Goal: Task Accomplishment & Management: Use online tool/utility

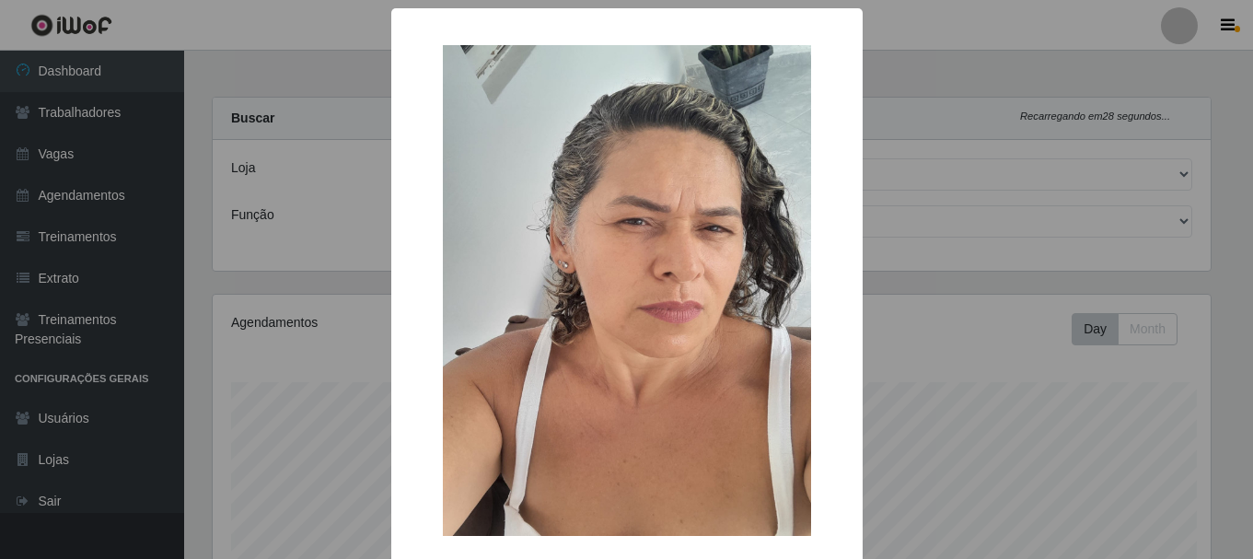
select select "279"
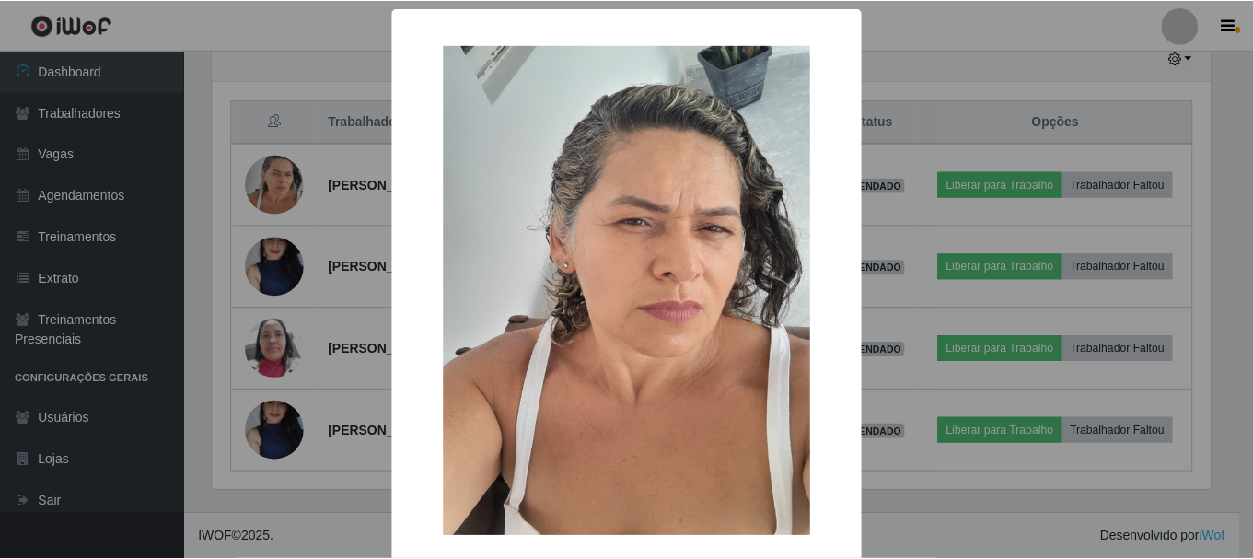
scroll to position [382, 1003]
click at [287, 180] on div "× OK Cancel" at bounding box center [629, 279] width 1258 height 559
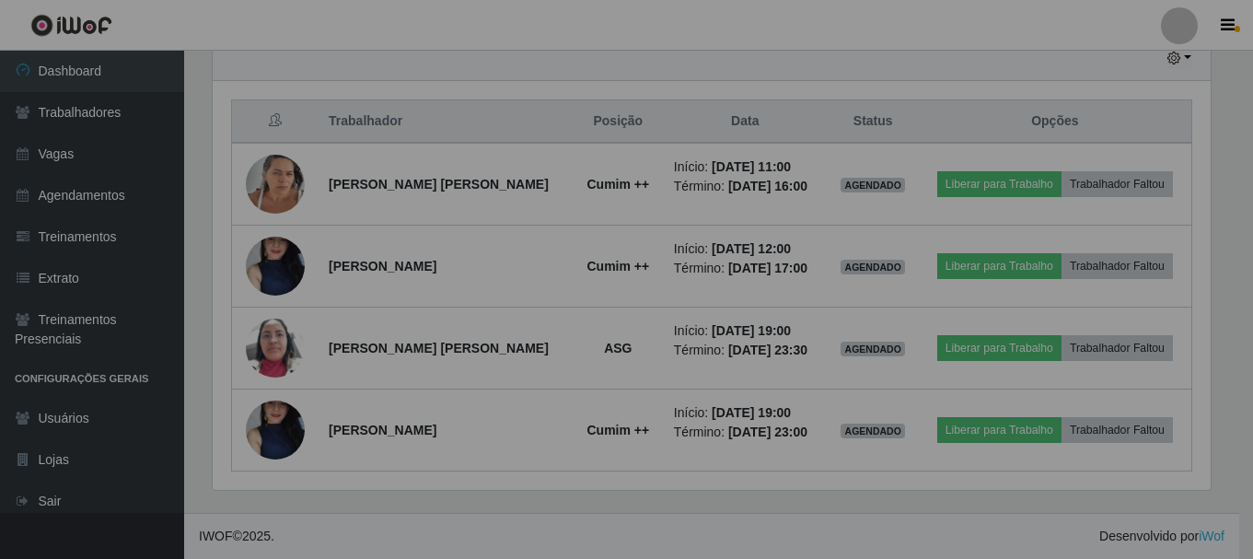
scroll to position [382, 1012]
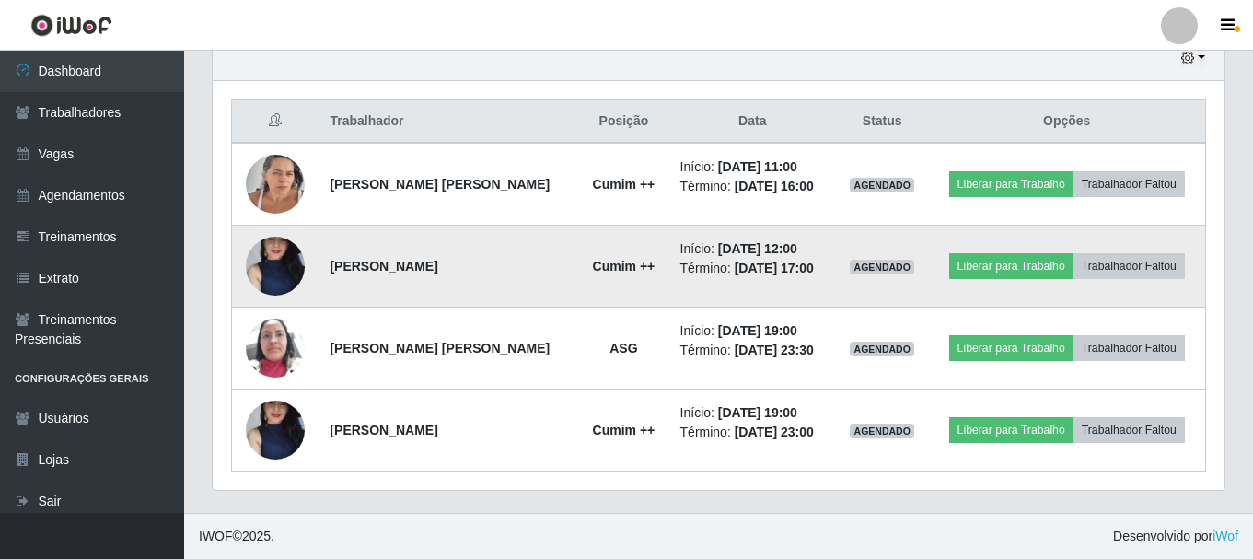
click at [272, 269] on img at bounding box center [275, 266] width 59 height 131
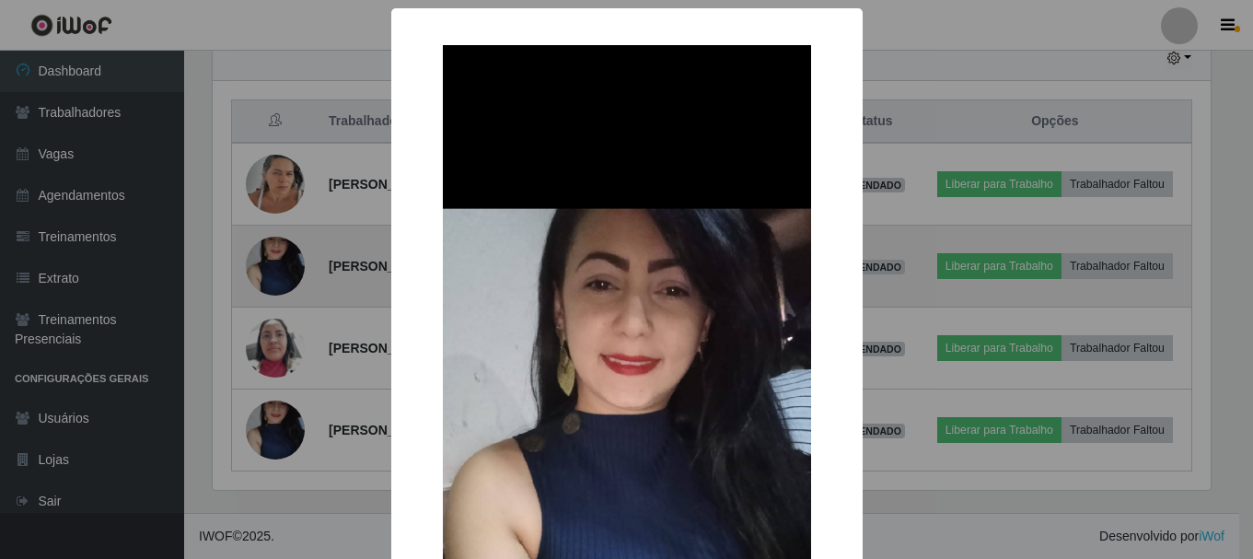
scroll to position [382, 1003]
click at [272, 269] on div "× OK Cancel" at bounding box center [629, 279] width 1258 height 559
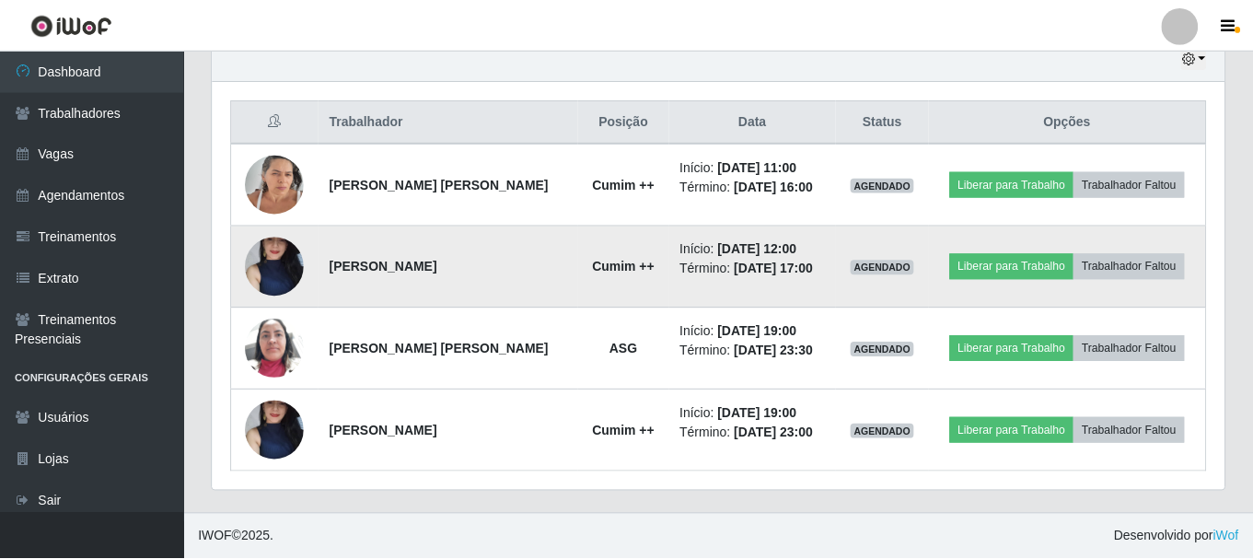
scroll to position [382, 1012]
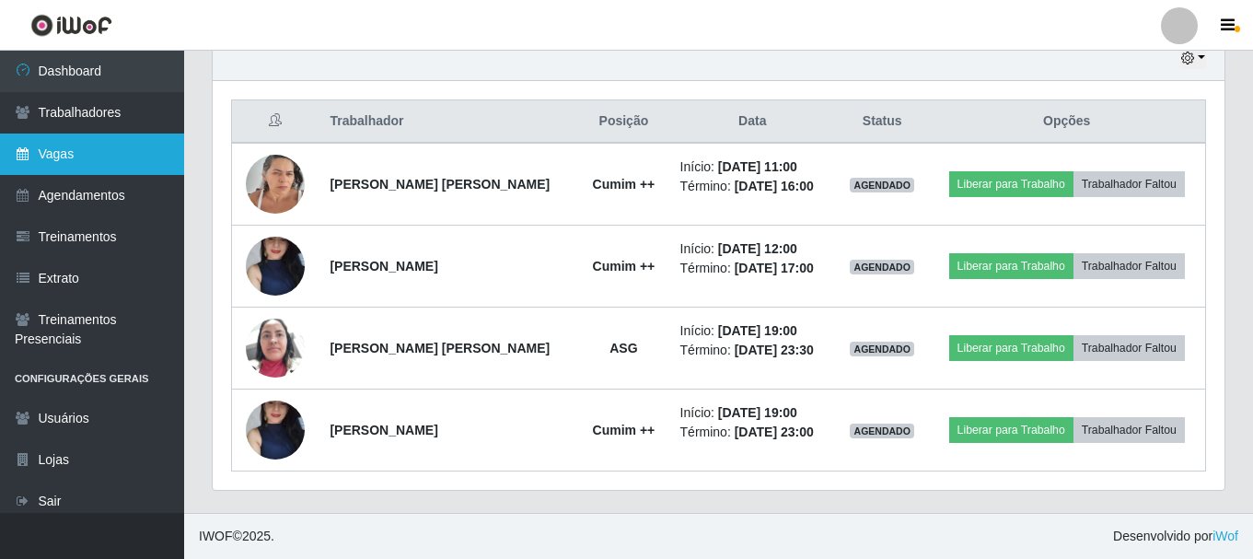
click at [35, 147] on link "Vagas" at bounding box center [92, 154] width 184 height 41
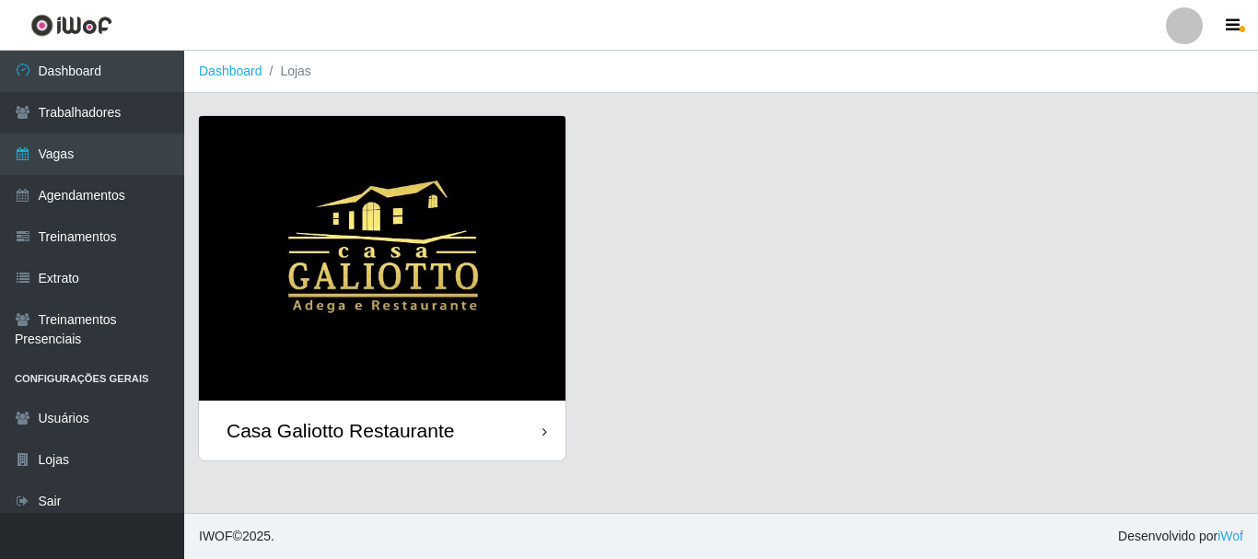
click at [500, 445] on div "Casa Galiotto Restaurante" at bounding box center [382, 431] width 366 height 60
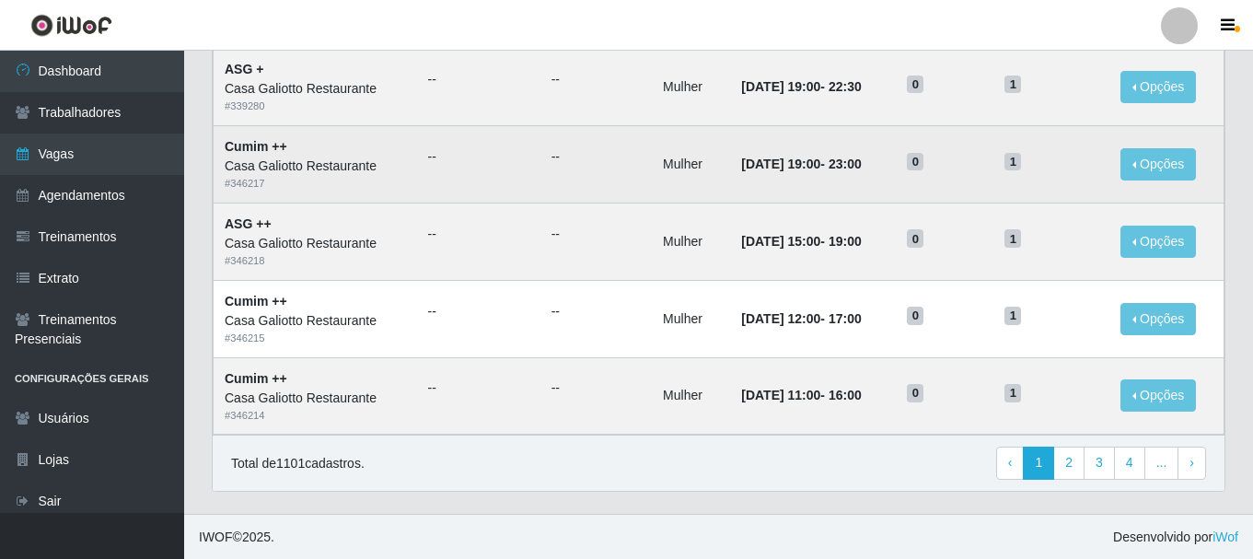
scroll to position [1002, 0]
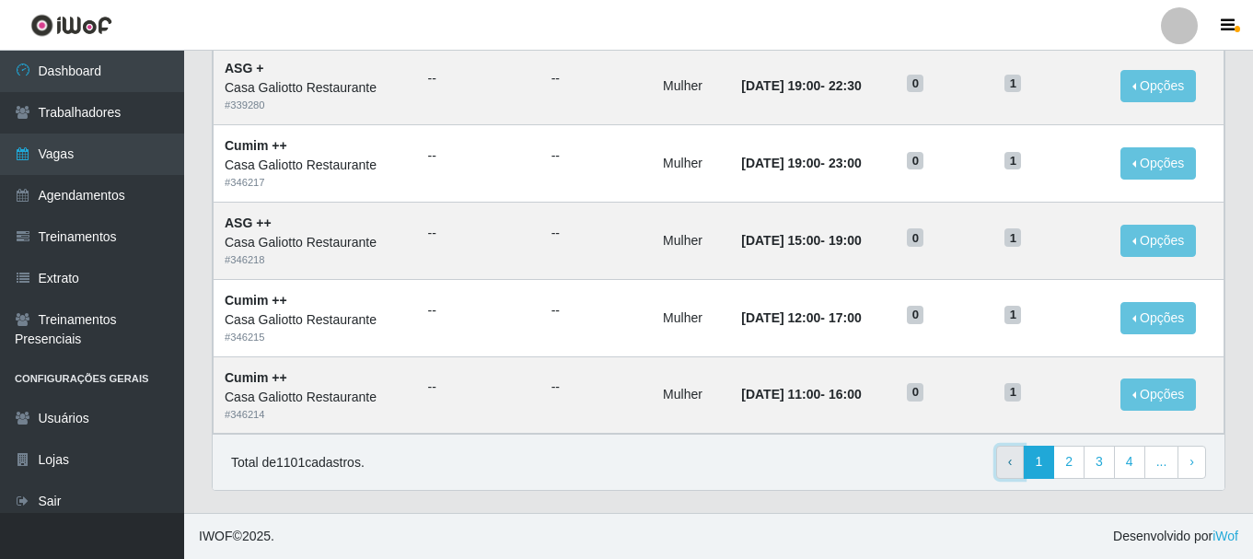
click at [1020, 469] on link "‹ Previous" at bounding box center [1010, 462] width 29 height 33
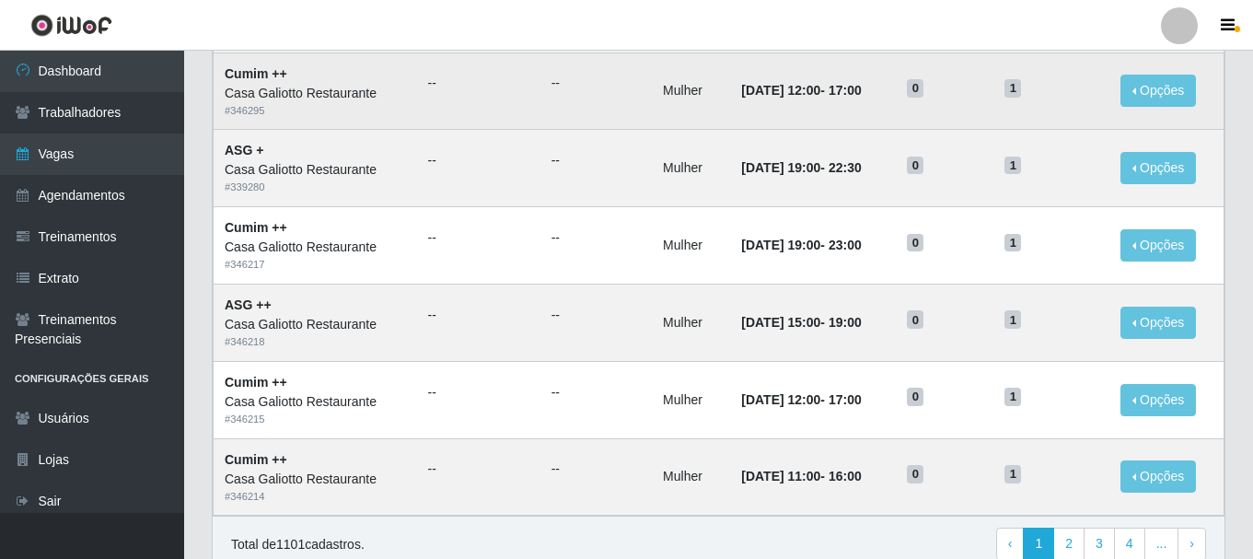
scroll to position [1002, 0]
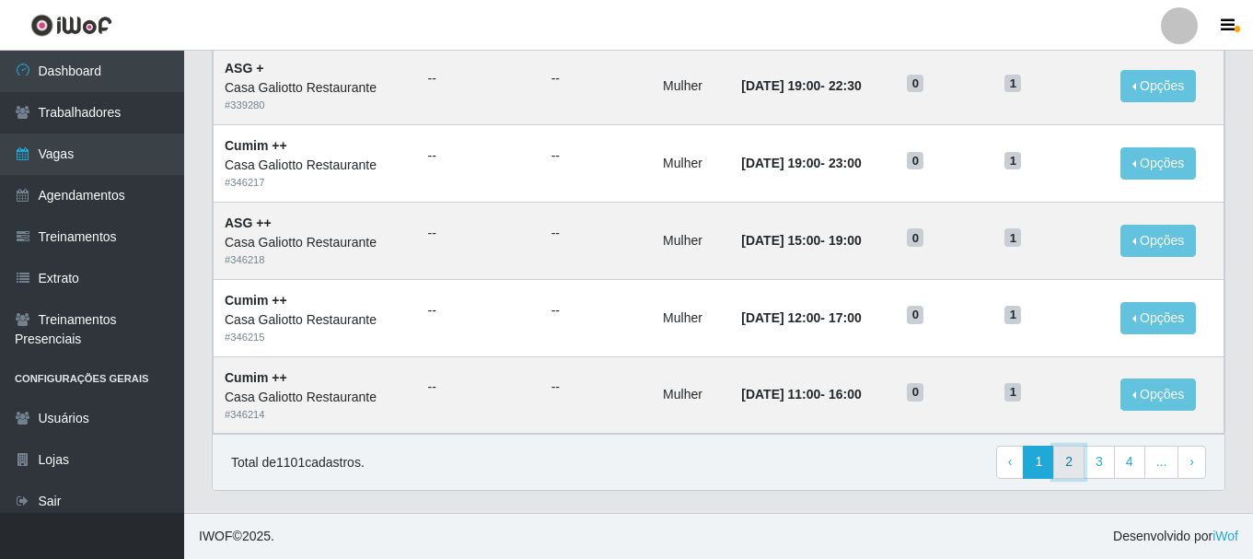
click at [1082, 471] on link "2" at bounding box center [1068, 462] width 31 height 33
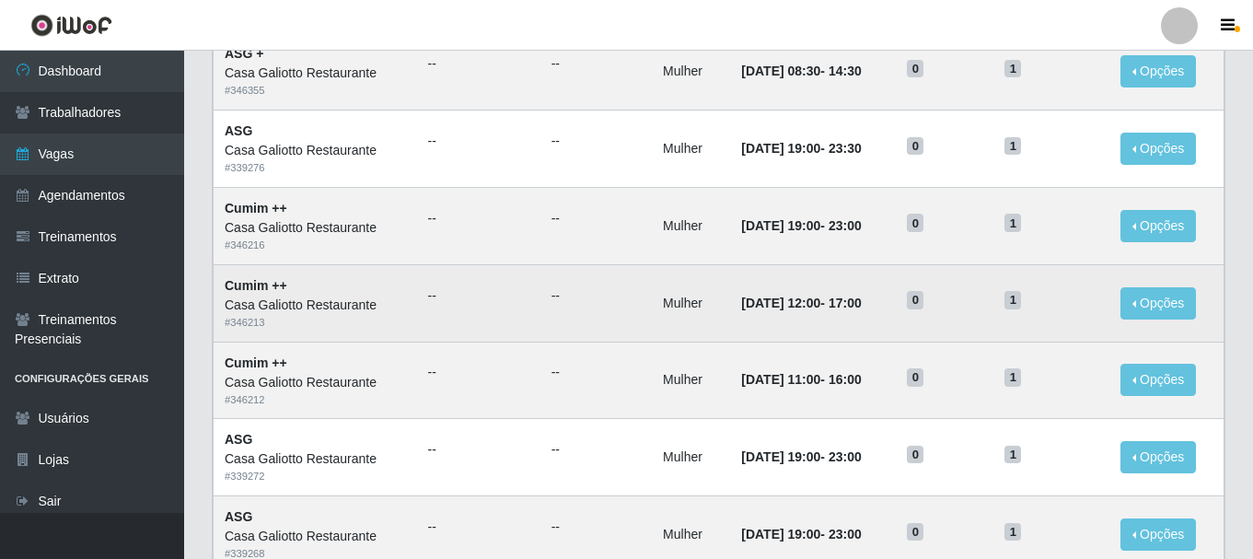
scroll to position [276, 0]
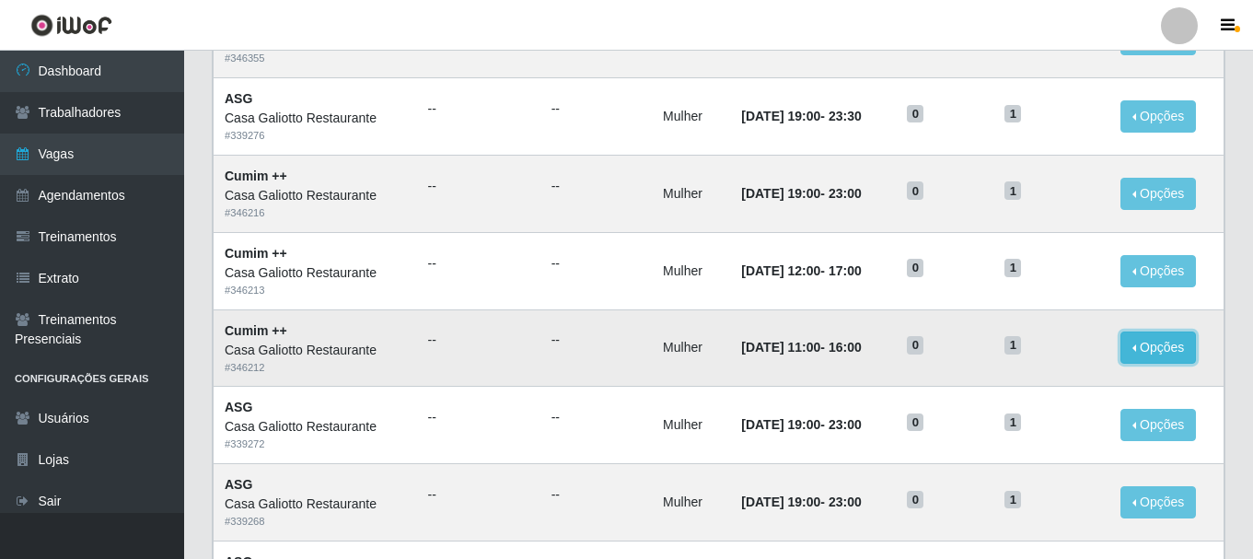
click at [1137, 355] on button "Opções" at bounding box center [1159, 347] width 76 height 32
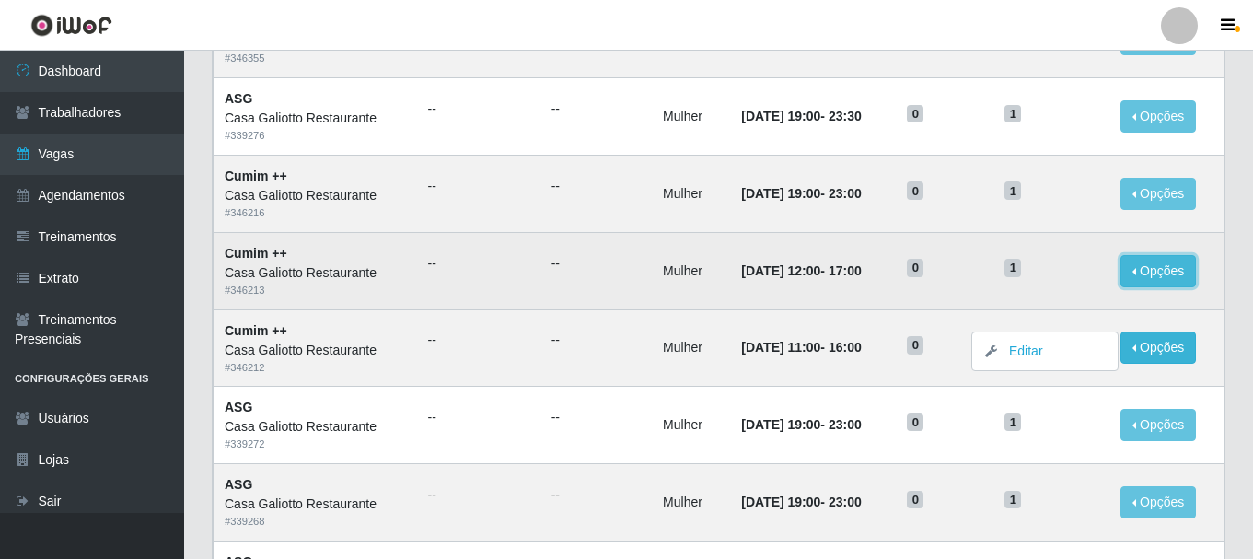
click at [1155, 263] on button "Opções" at bounding box center [1159, 271] width 76 height 32
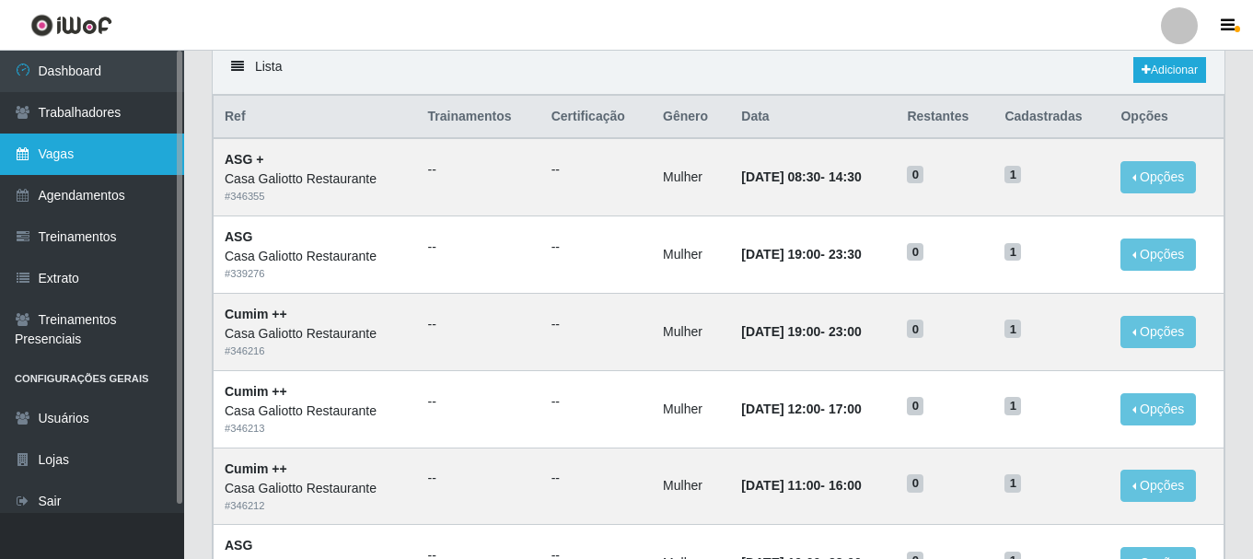
scroll to position [0, 0]
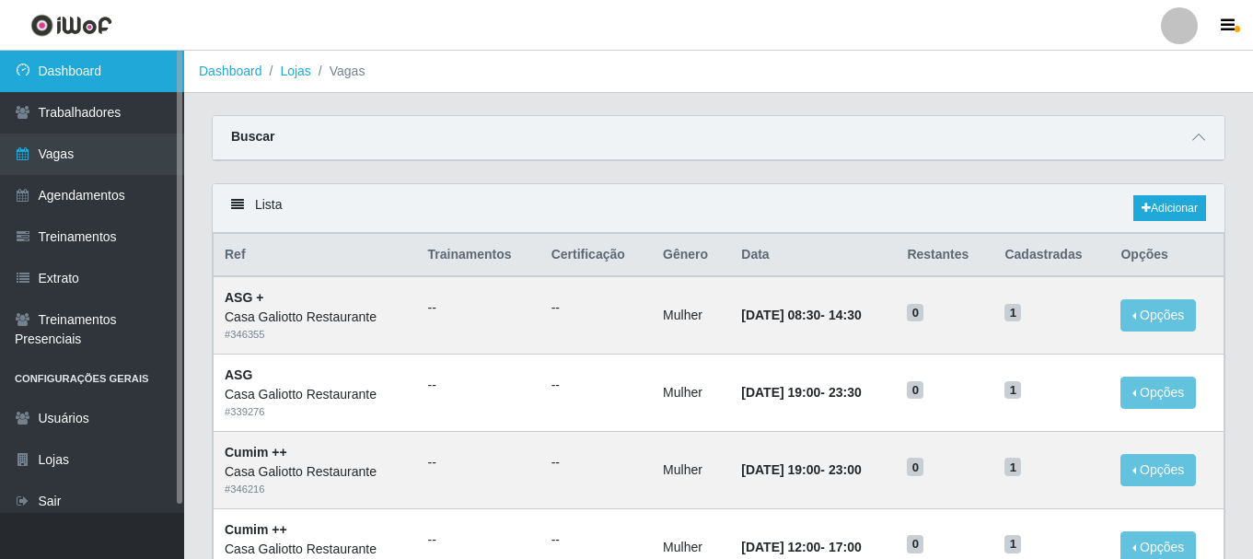
click at [86, 62] on link "Dashboard" at bounding box center [92, 71] width 184 height 41
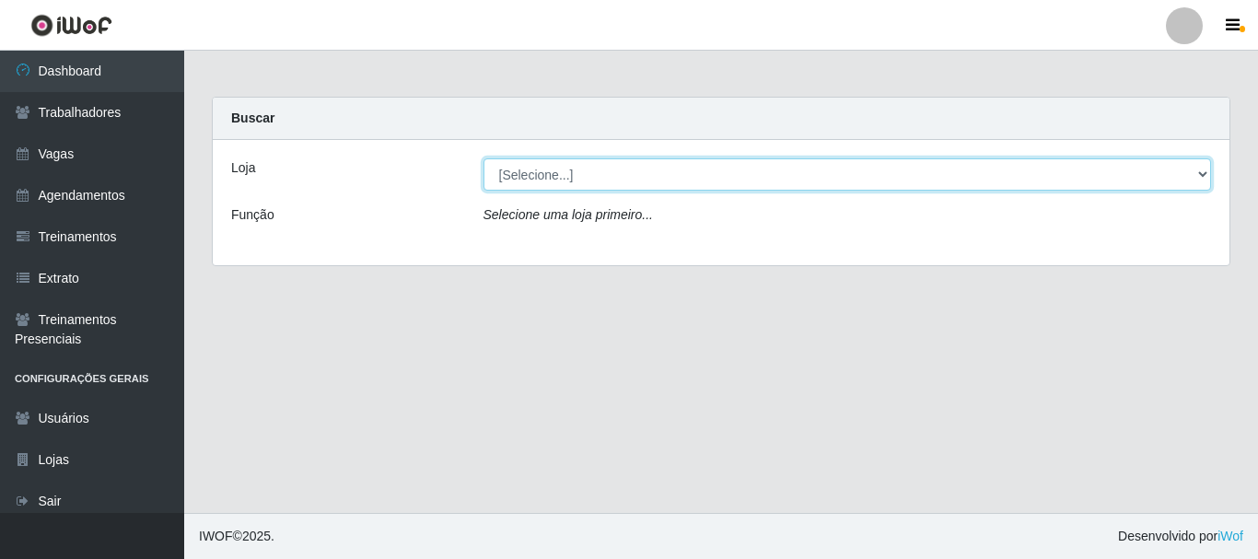
click at [541, 182] on select "[Selecione...] [GEOGRAPHIC_DATA]" at bounding box center [847, 174] width 728 height 32
select select "279"
click at [483, 158] on select "[Selecione...] [GEOGRAPHIC_DATA]" at bounding box center [847, 174] width 728 height 32
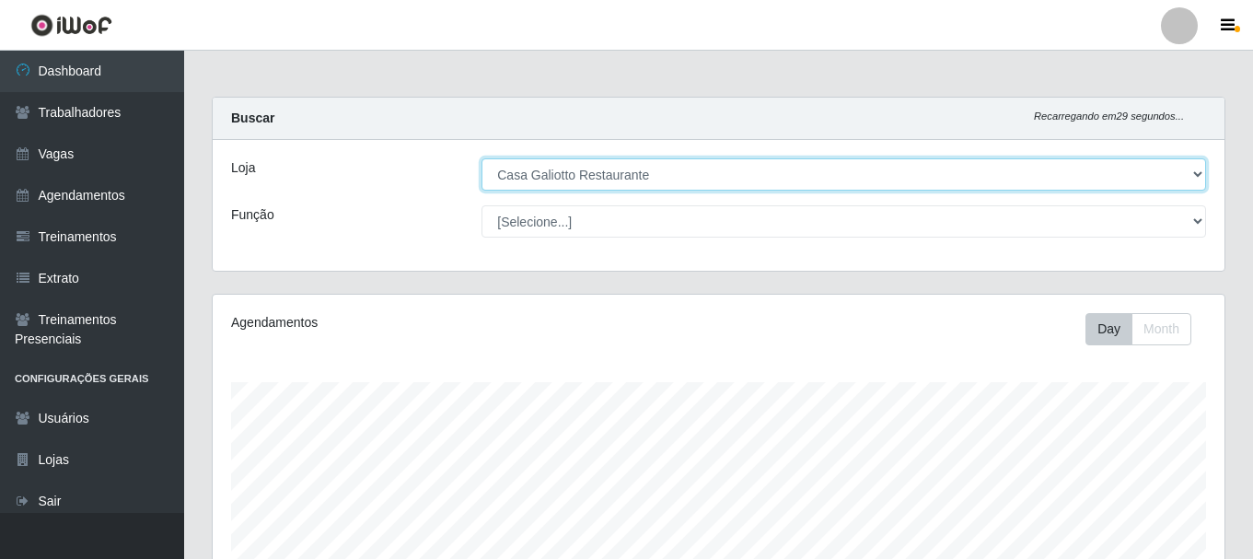
scroll to position [382, 1012]
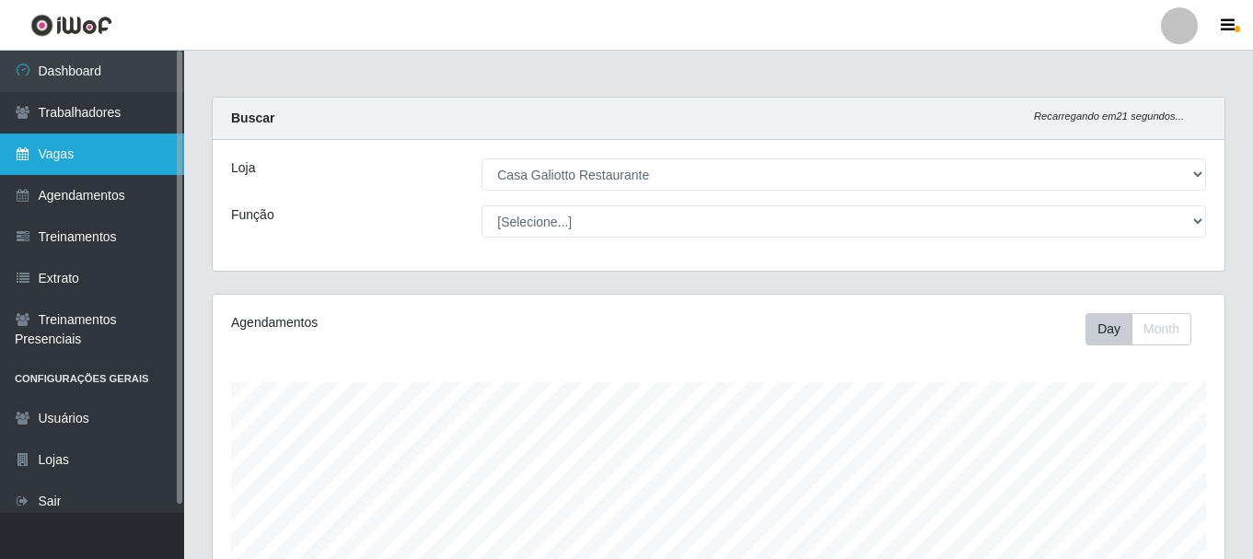
click at [122, 148] on link "Vagas" at bounding box center [92, 154] width 184 height 41
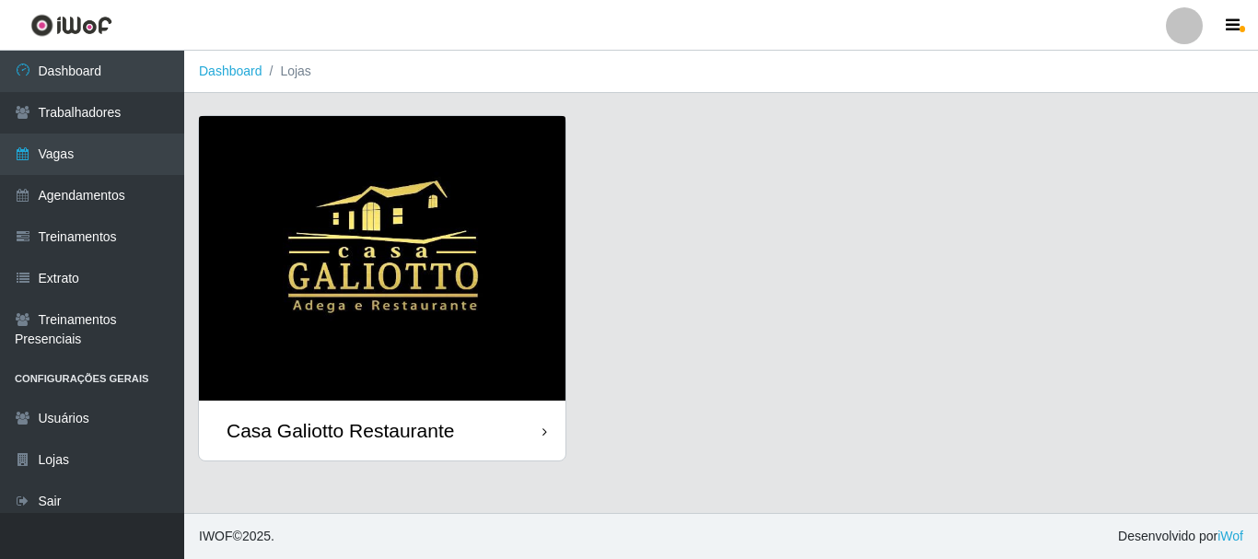
click at [510, 445] on div "Casa Galiotto Restaurante" at bounding box center [382, 431] width 366 height 60
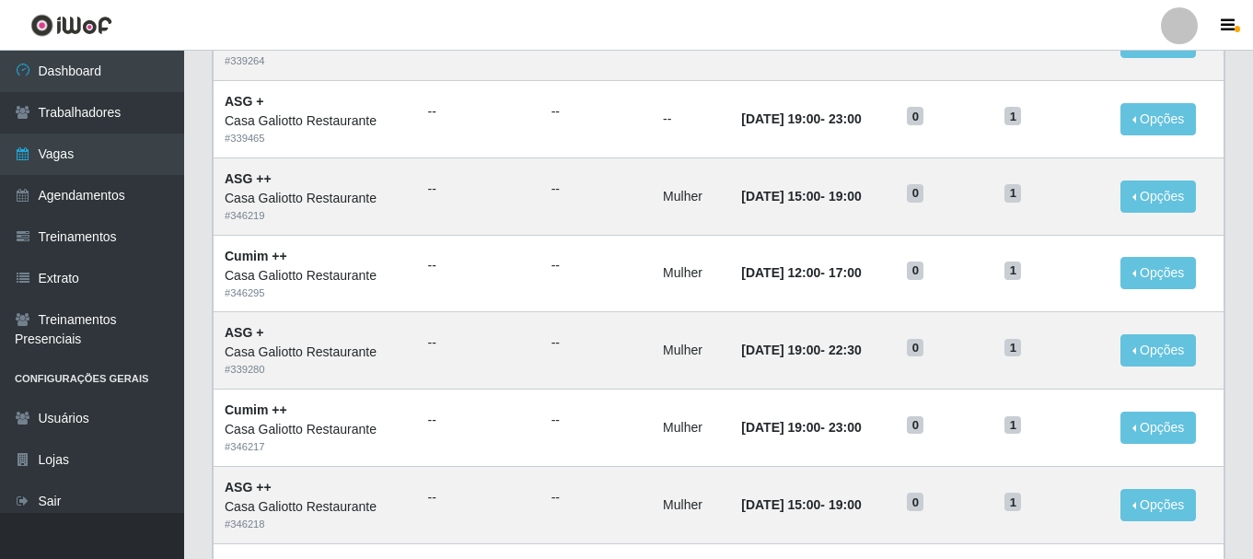
scroll to position [1002, 0]
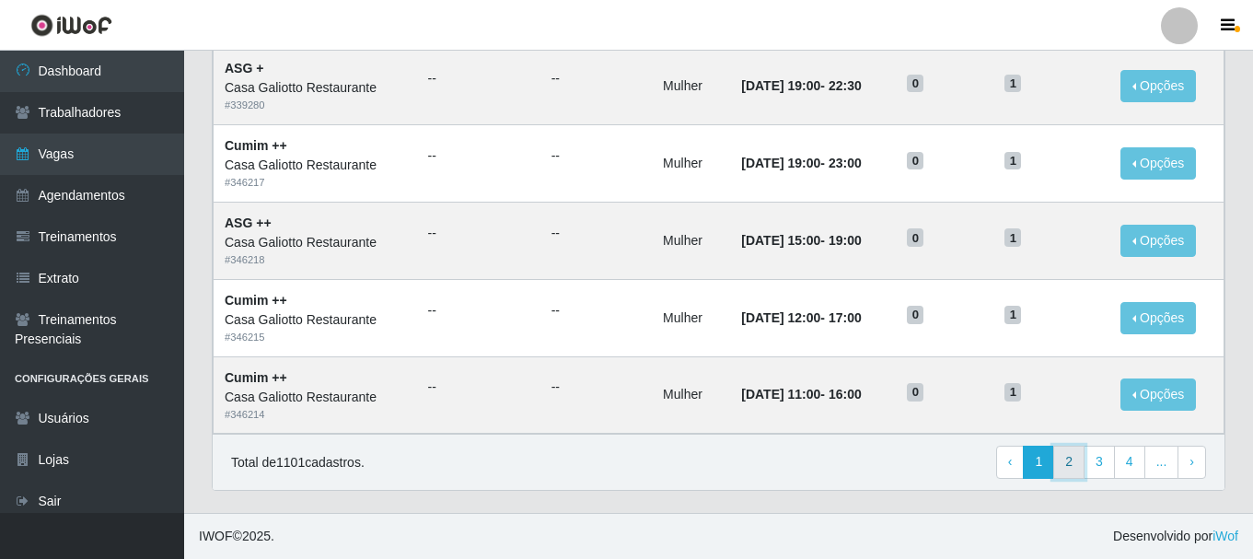
click at [1079, 461] on link "2" at bounding box center [1068, 462] width 31 height 33
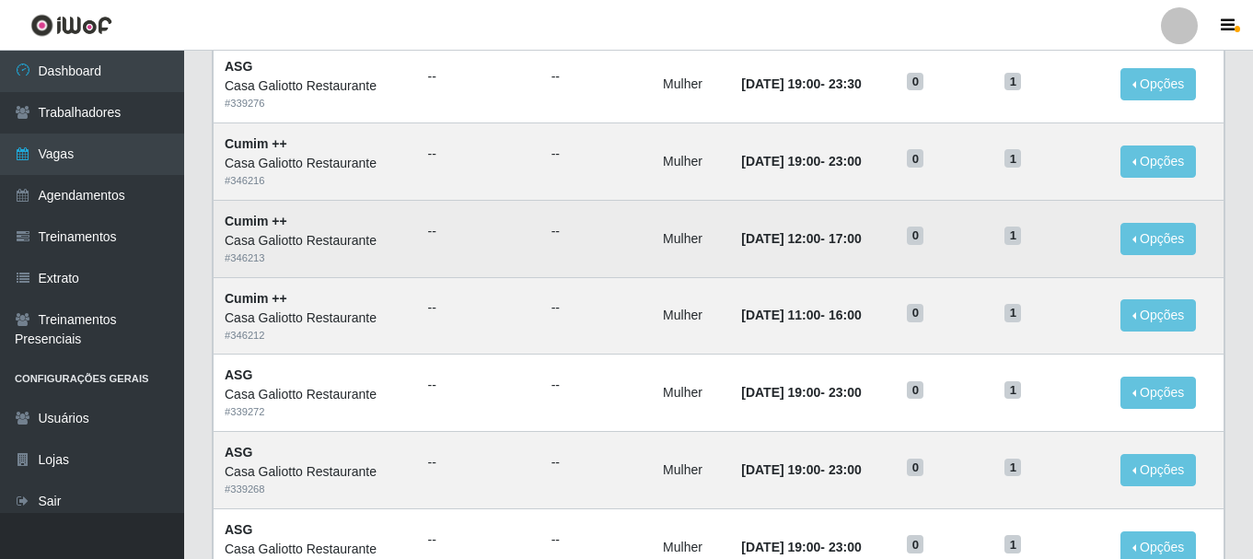
scroll to position [276, 0]
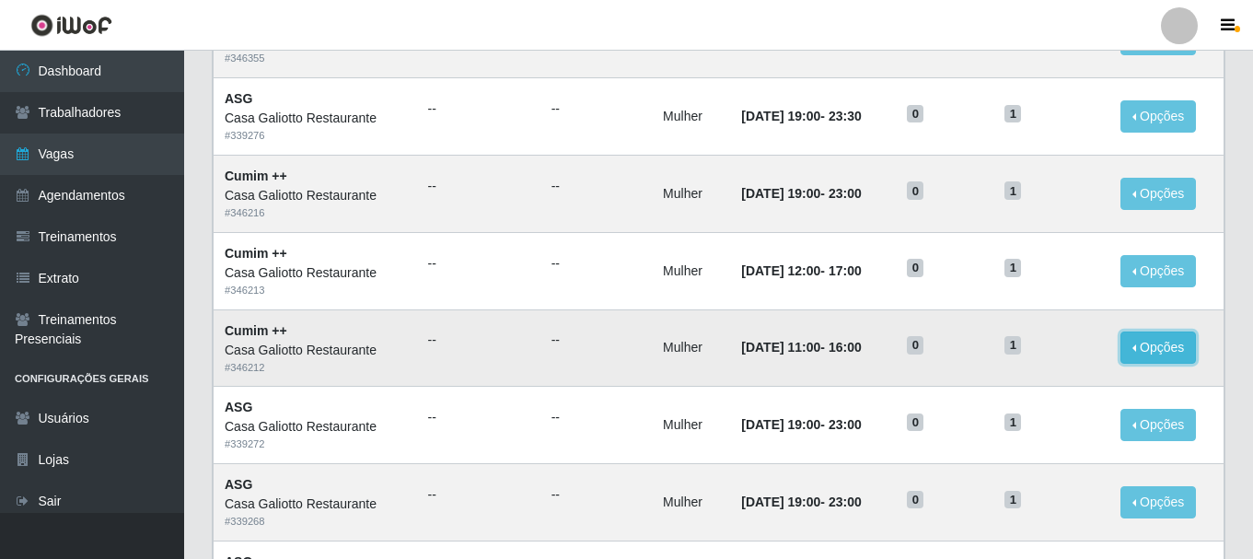
click at [1157, 357] on button "Opções" at bounding box center [1159, 347] width 76 height 32
click at [1082, 341] on button "Editar" at bounding box center [1044, 351] width 145 height 38
click at [1138, 355] on button "Opções" at bounding box center [1159, 347] width 76 height 32
click at [1048, 368] on button "Editar" at bounding box center [1044, 351] width 145 height 38
click at [1021, 348] on span "1" at bounding box center [1013, 345] width 17 height 18
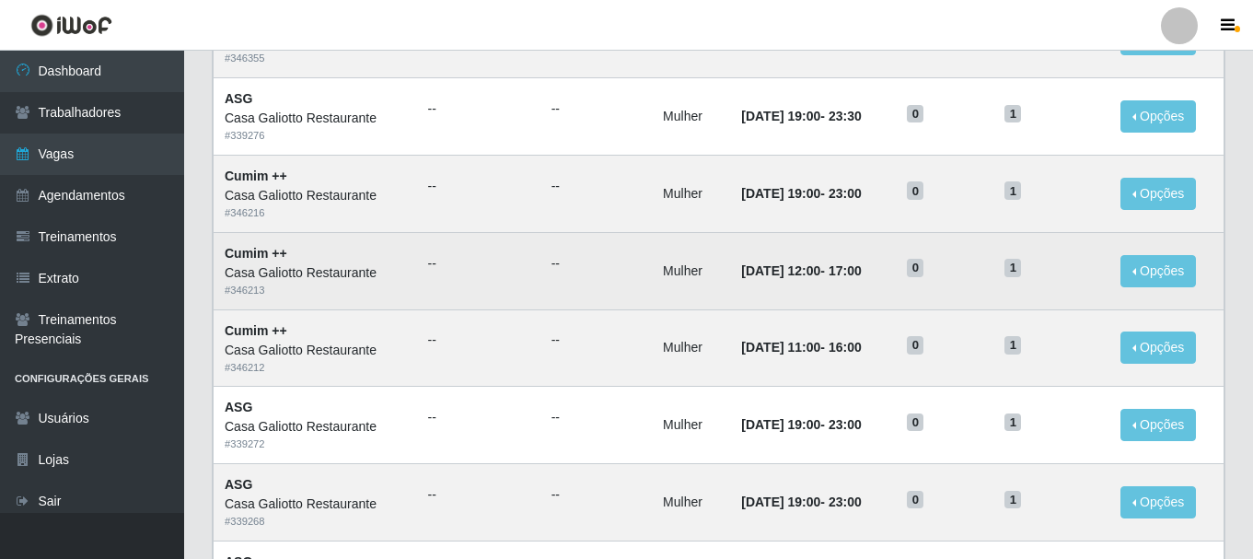
drag, startPoint x: 1154, startPoint y: 358, endPoint x: 1192, endPoint y: 290, distance: 78.3
click at [1195, 294] on td "Opções Editar" at bounding box center [1167, 270] width 114 height 77
click at [1188, 279] on button "Opções" at bounding box center [1159, 271] width 76 height 32
click at [994, 285] on button "Editar" at bounding box center [1044, 275] width 145 height 38
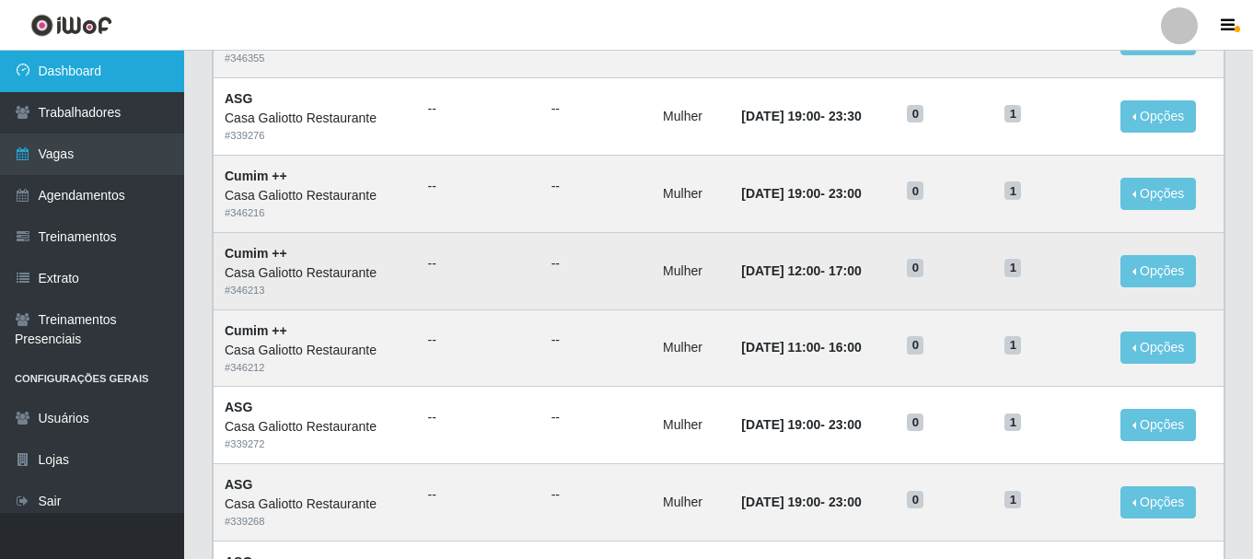
click at [95, 76] on link "Dashboard" at bounding box center [92, 71] width 184 height 41
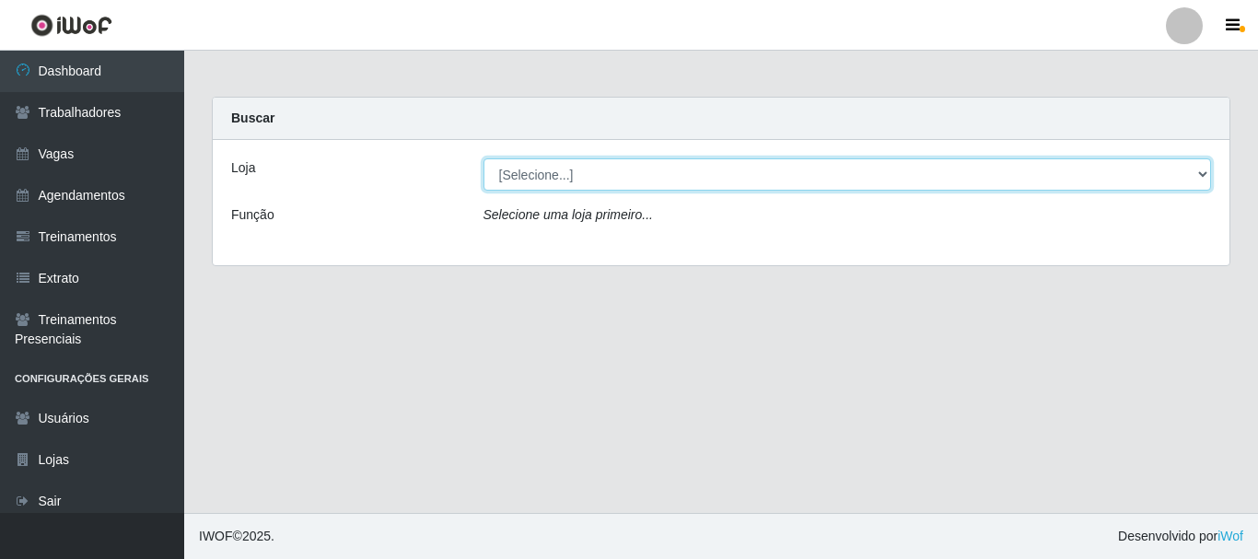
drag, startPoint x: 756, startPoint y: 175, endPoint x: 754, endPoint y: 187, distance: 12.1
click at [756, 175] on select "[Selecione...] [GEOGRAPHIC_DATA]" at bounding box center [847, 174] width 728 height 32
click at [483, 158] on select "[Selecione...] [GEOGRAPHIC_DATA]" at bounding box center [847, 174] width 728 height 32
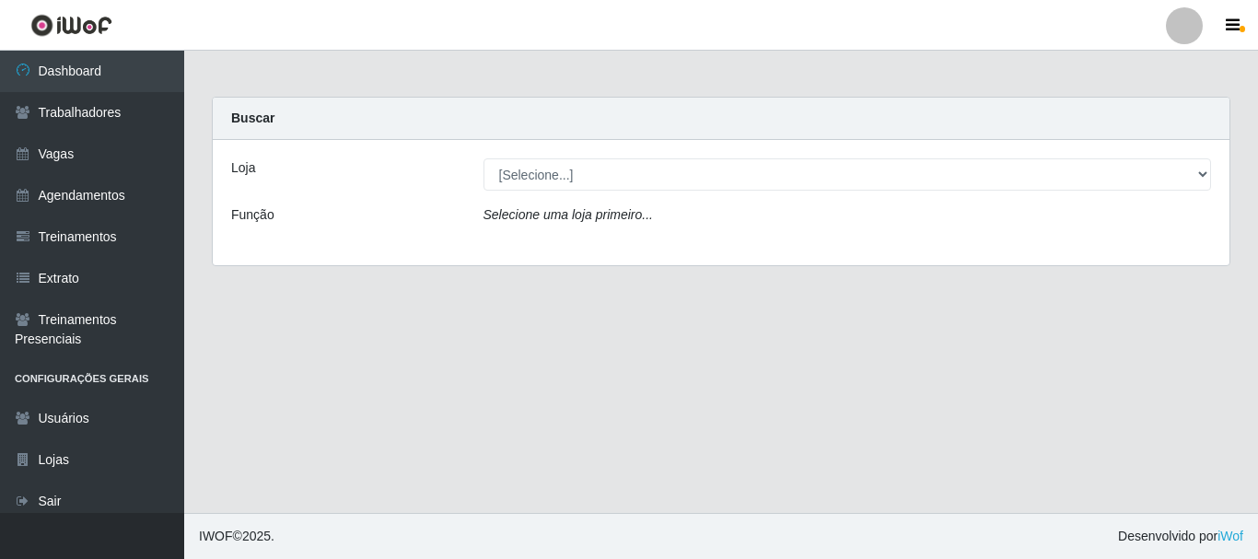
click at [761, 194] on div "Loja [Selecione...] Casa Galiotto Restaurante Função Selecione uma loja primeir…" at bounding box center [721, 202] width 1017 height 125
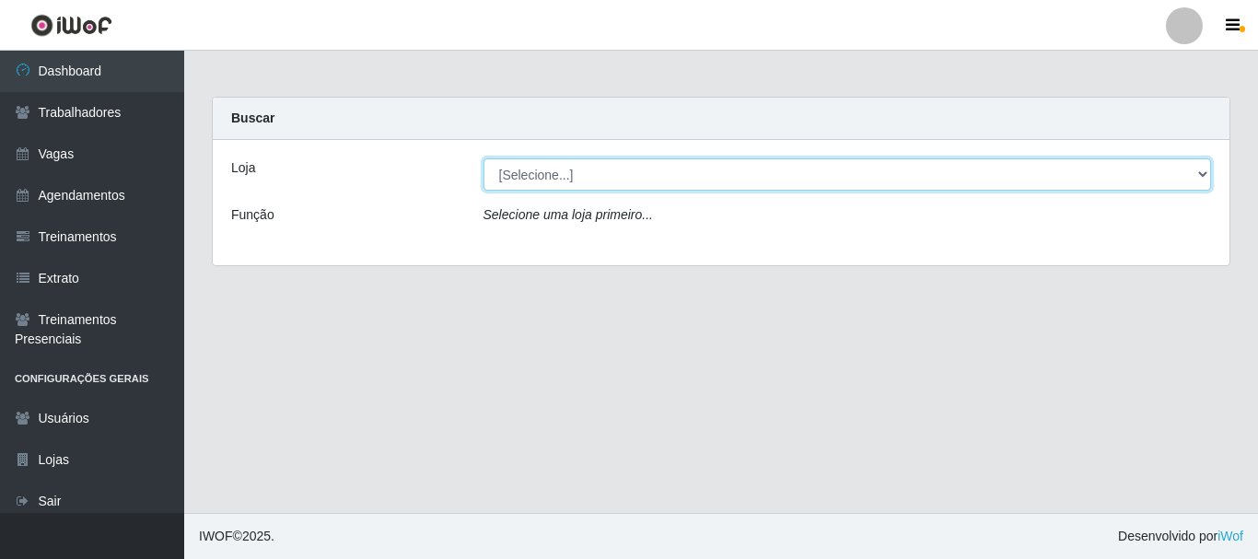
drag, startPoint x: 761, startPoint y: 177, endPoint x: 761, endPoint y: 190, distance: 12.9
click at [761, 177] on select "[Selecione...] [GEOGRAPHIC_DATA]" at bounding box center [847, 174] width 728 height 32
select select "279"
click at [483, 158] on select "[Selecione...] [GEOGRAPHIC_DATA]" at bounding box center [847, 174] width 728 height 32
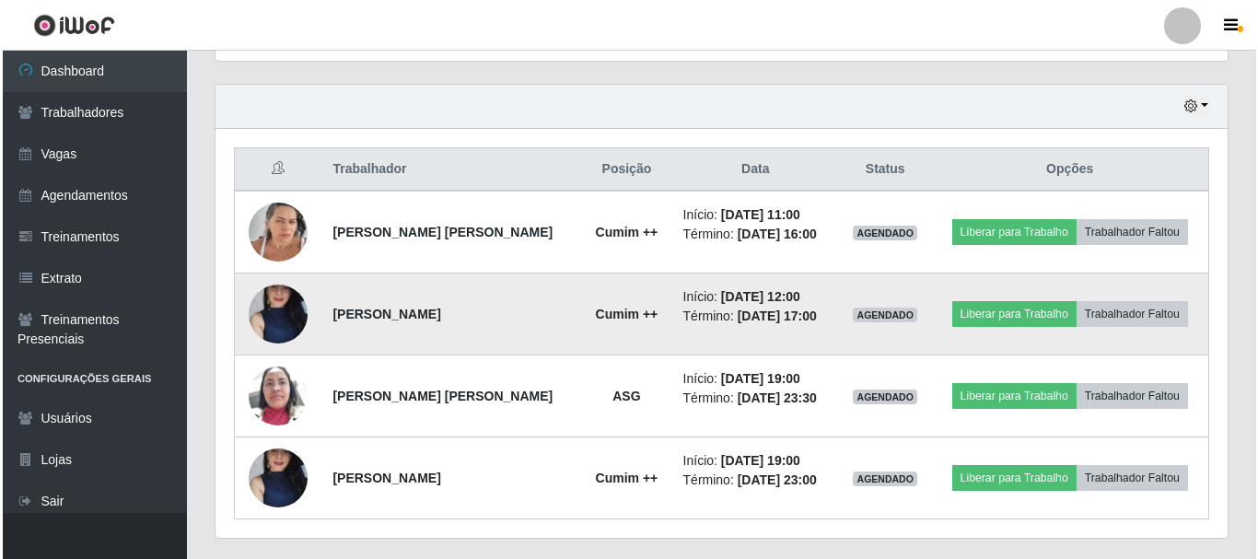
scroll to position [664, 0]
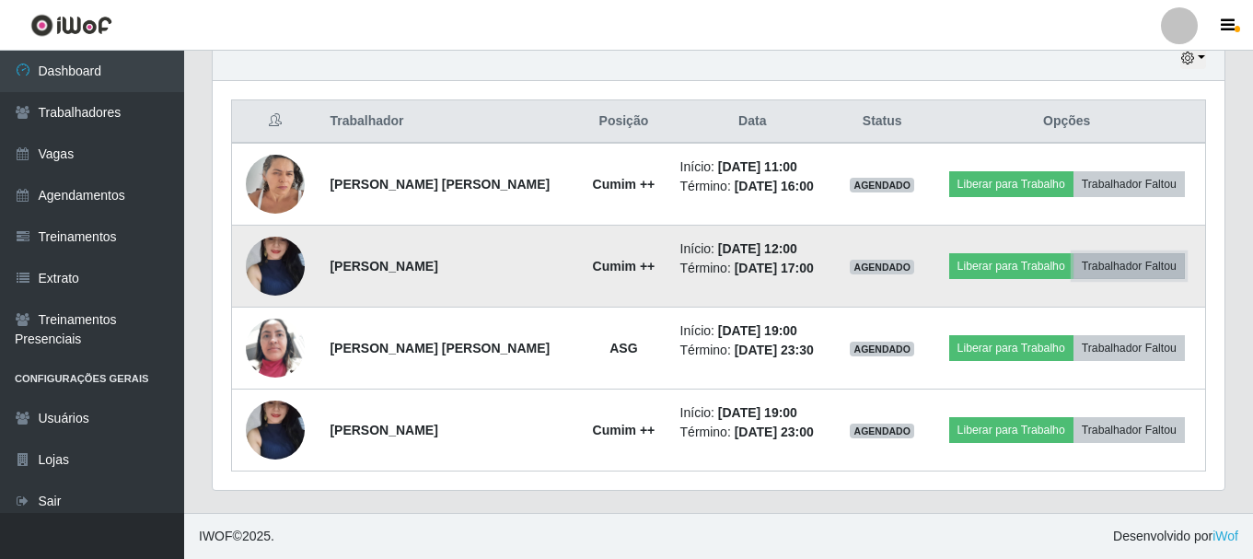
click at [1115, 258] on button "Trabalhador Faltou" at bounding box center [1129, 266] width 111 height 26
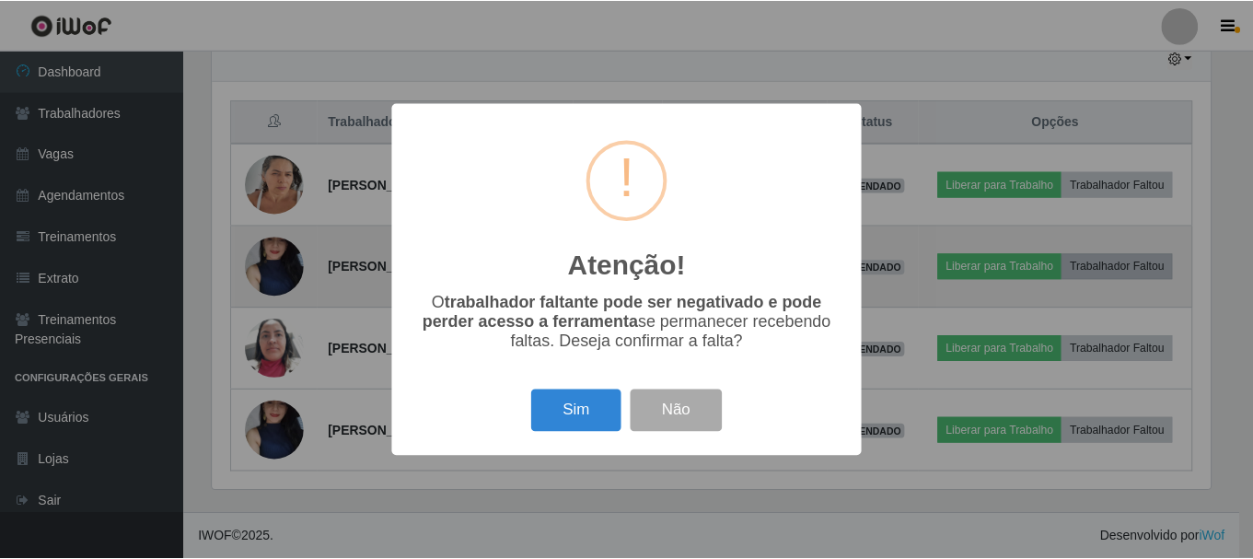
scroll to position [382, 1003]
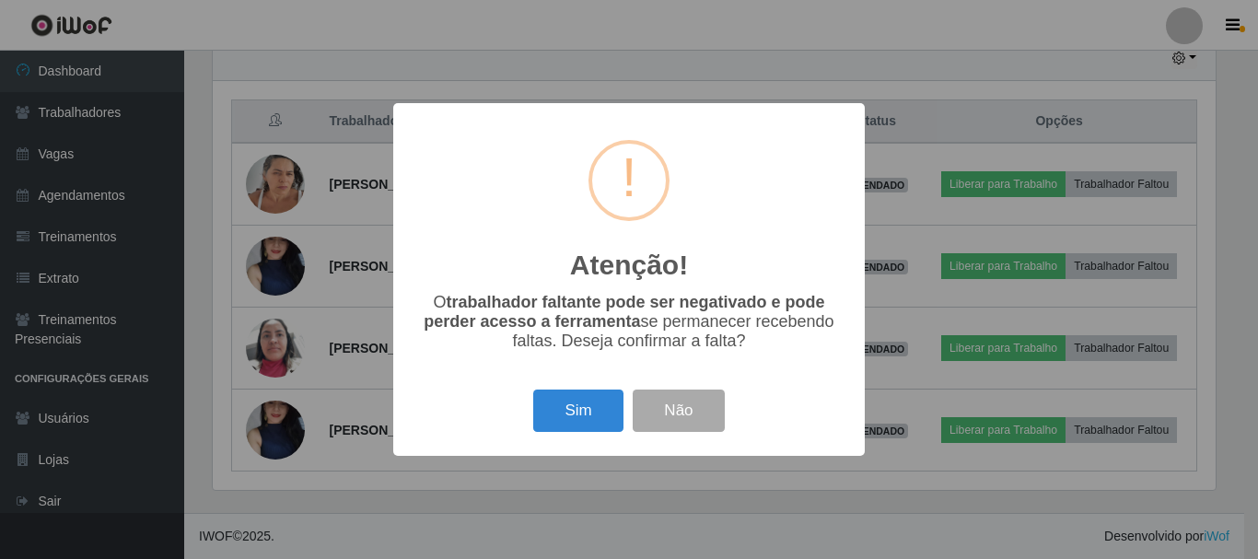
click at [780, 444] on div "Atenção! × O trabalhador faltante pode ser negativado e pode perder acesso a fe…" at bounding box center [628, 279] width 471 height 352
click at [774, 409] on div "Sim Não" at bounding box center [629, 410] width 435 height 52
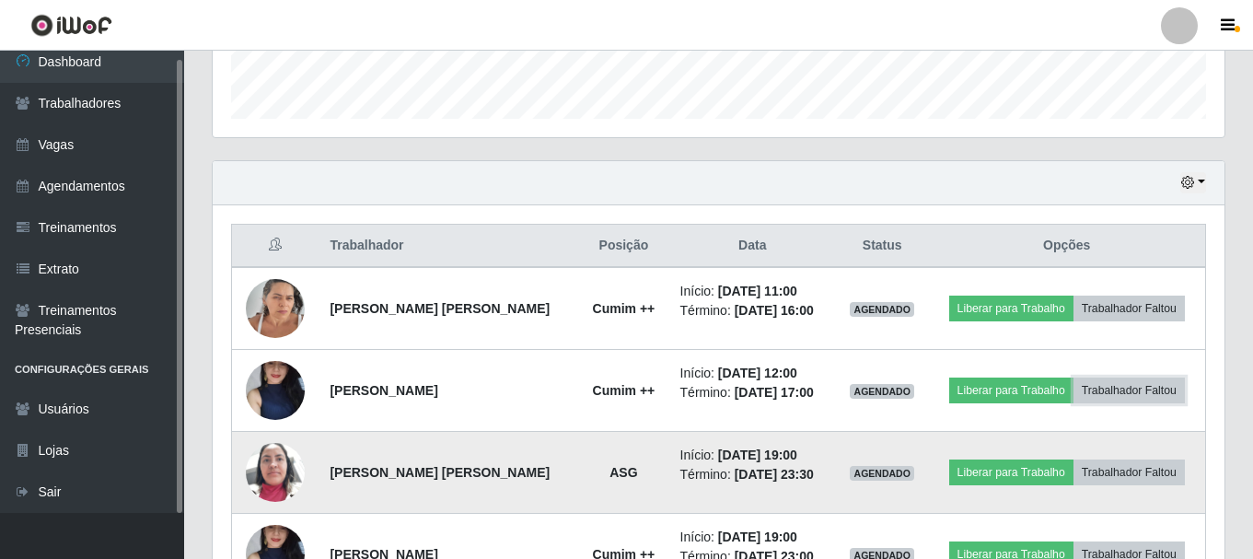
scroll to position [572, 0]
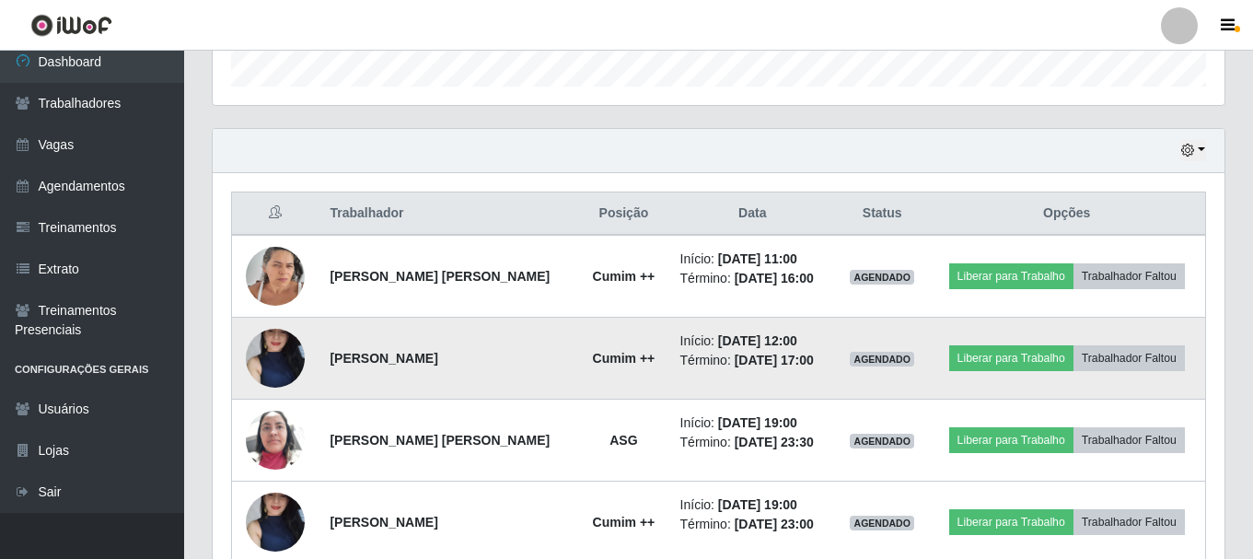
click at [391, 369] on td "[PERSON_NAME]" at bounding box center [449, 359] width 260 height 82
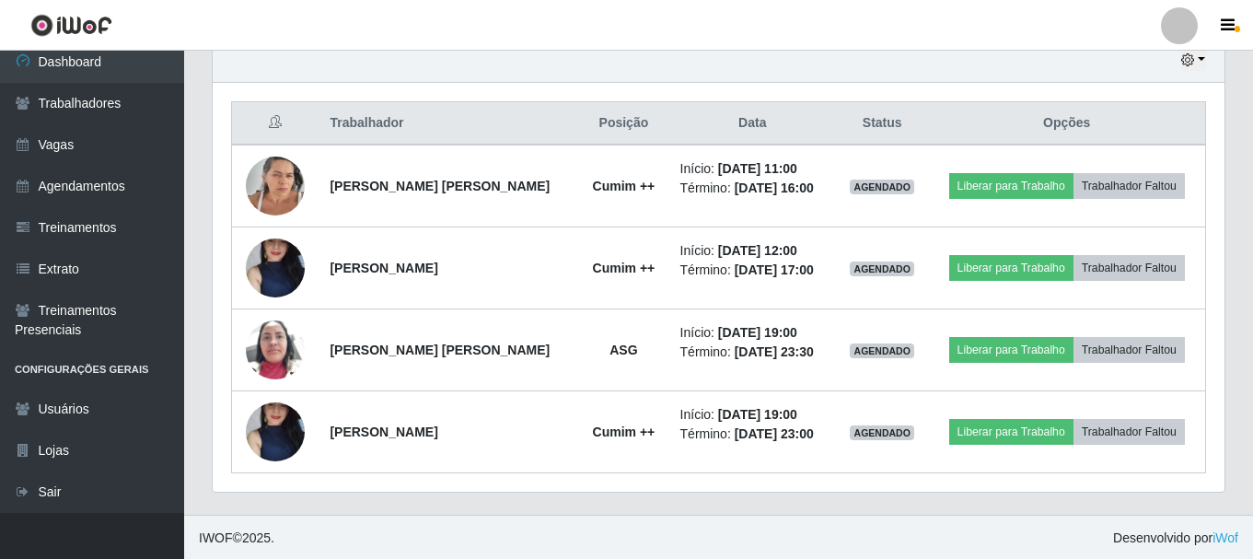
scroll to position [664, 0]
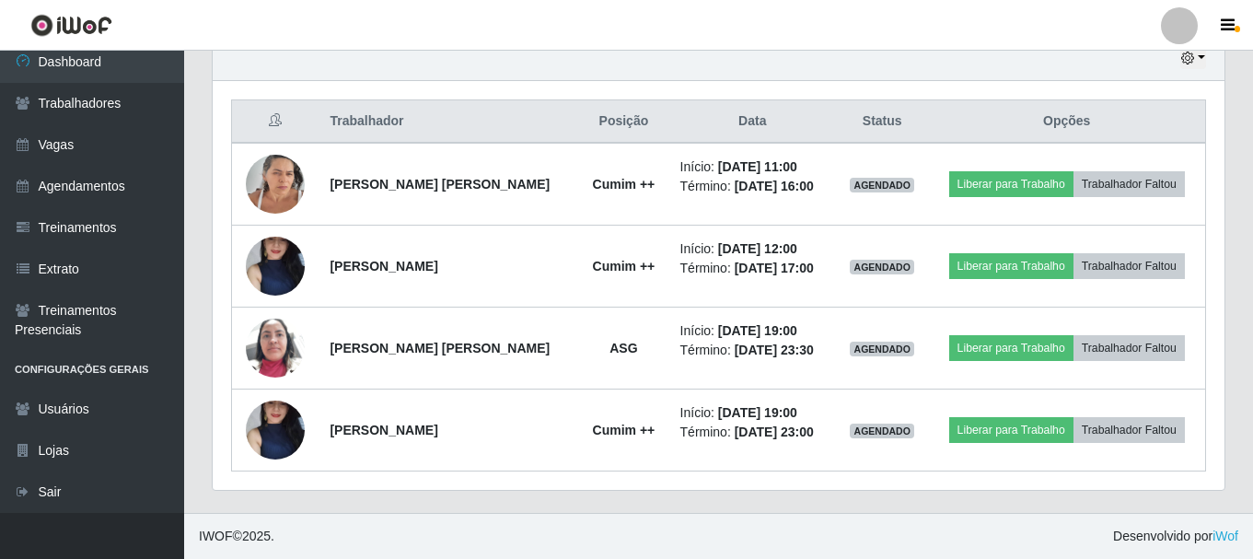
click at [1207, 62] on div "Hoje 1 dia 3 dias 1 Semana Não encerrados" at bounding box center [719, 59] width 1012 height 44
click at [1197, 61] on button "button" at bounding box center [1193, 58] width 26 height 21
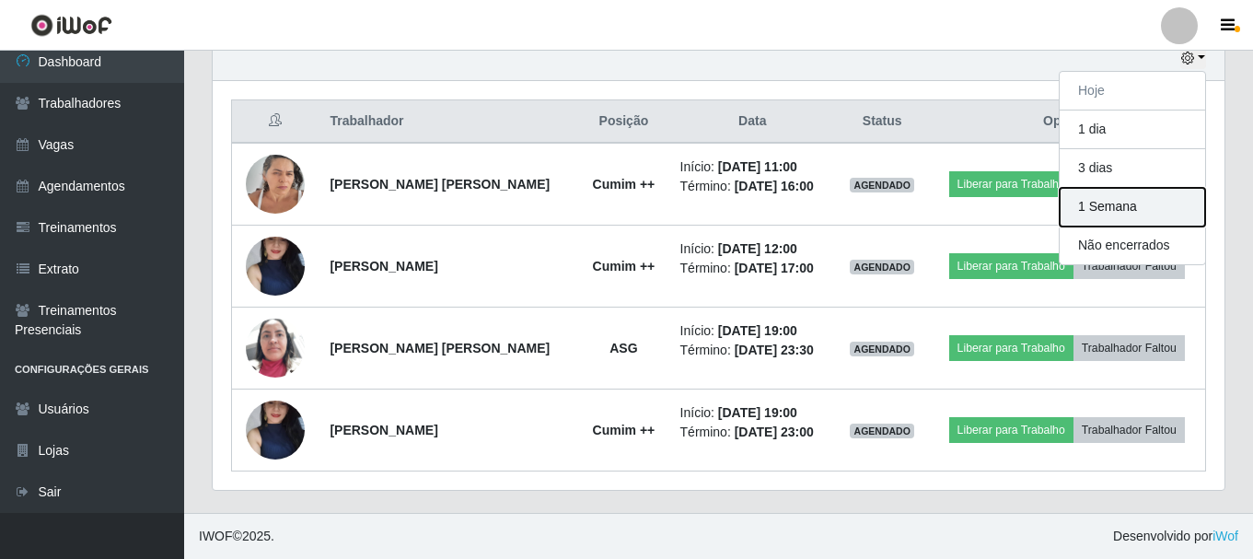
click at [1117, 200] on button "1 Semana" at bounding box center [1132, 207] width 145 height 39
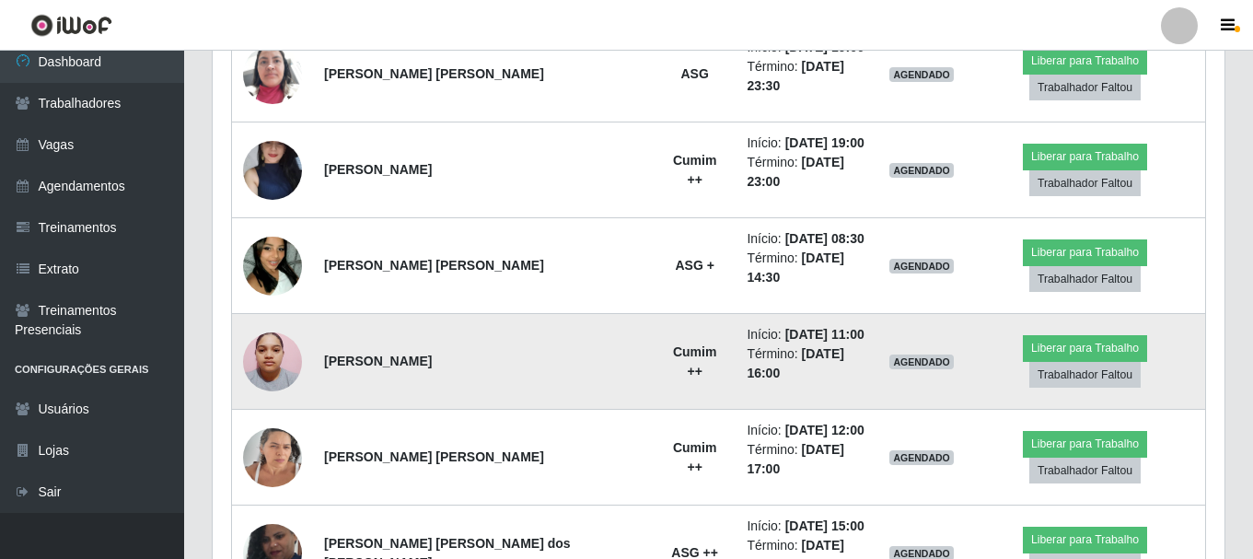
scroll to position [940, 0]
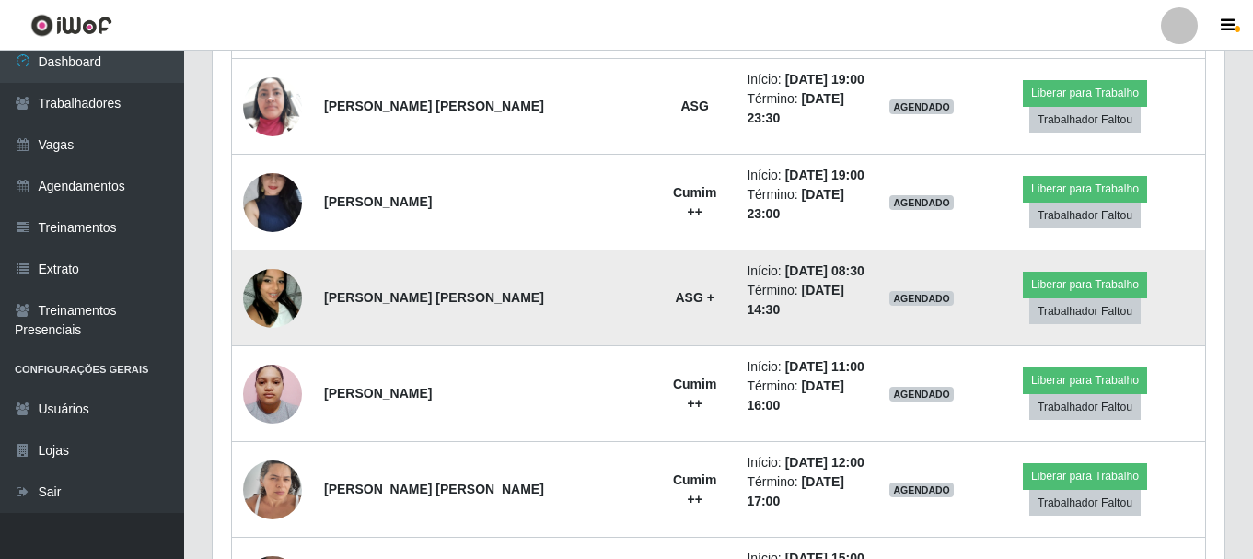
click at [290, 246] on img at bounding box center [272, 298] width 59 height 105
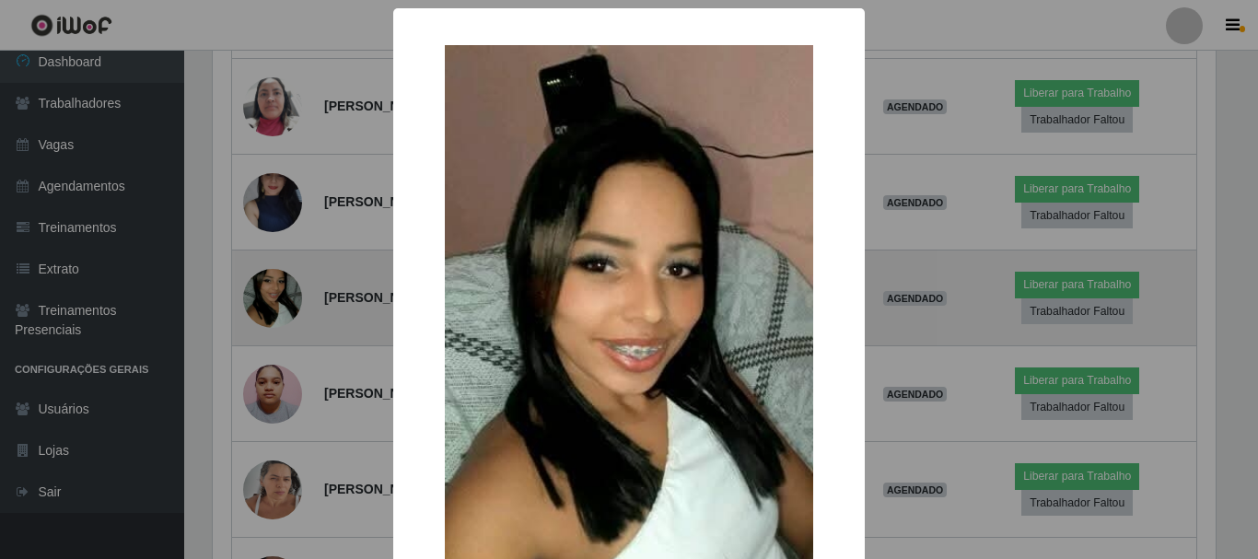
click at [290, 235] on div "× OK Cancel" at bounding box center [629, 279] width 1258 height 559
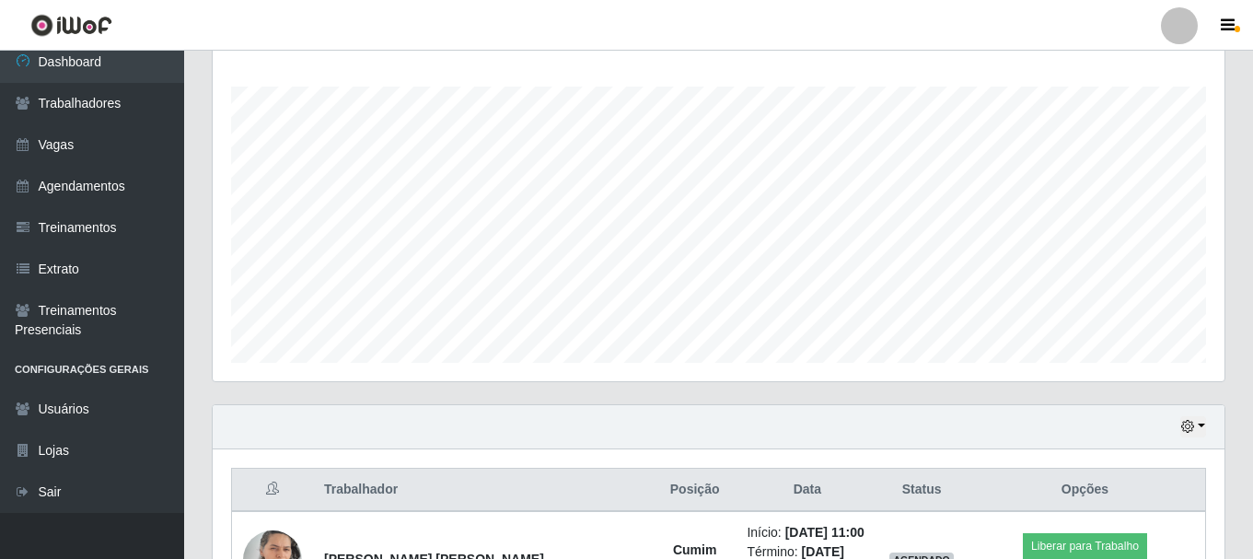
scroll to position [0, 0]
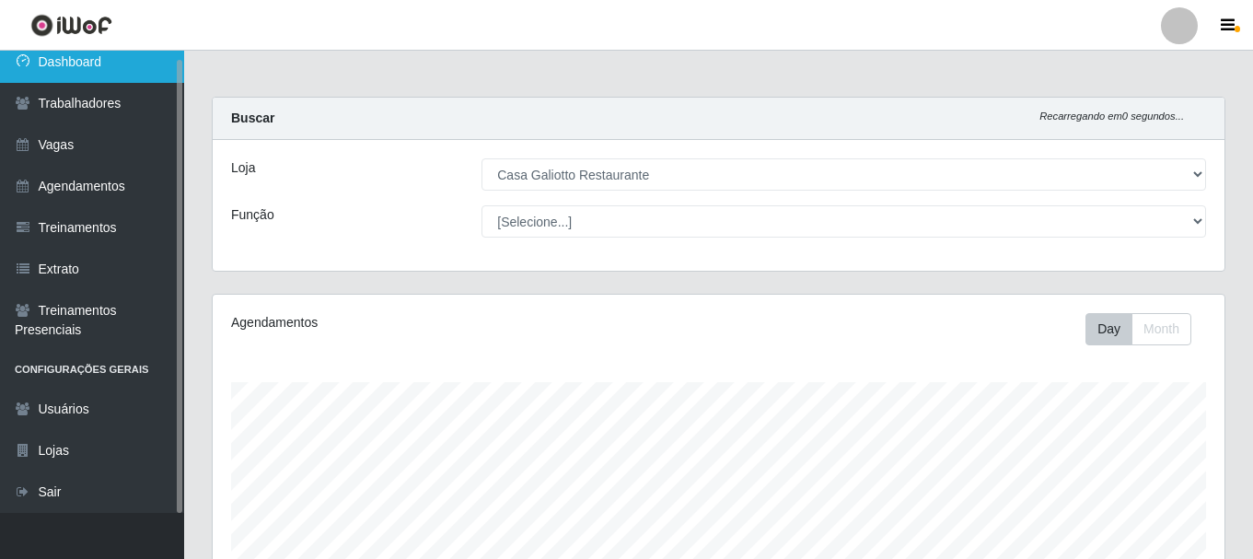
click at [66, 55] on link "Dashboard" at bounding box center [92, 61] width 184 height 41
click at [85, 64] on link "Dashboard" at bounding box center [92, 61] width 184 height 41
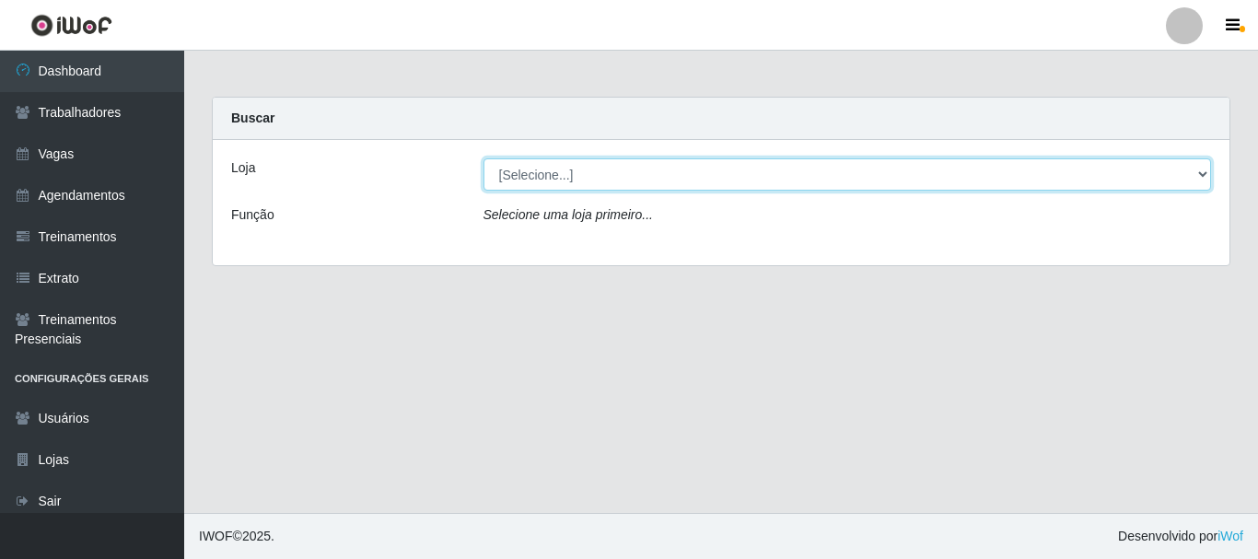
click at [544, 178] on select "[Selecione...] [GEOGRAPHIC_DATA]" at bounding box center [847, 174] width 728 height 32
select select "279"
click at [483, 158] on select "[Selecione...] [GEOGRAPHIC_DATA]" at bounding box center [847, 174] width 728 height 32
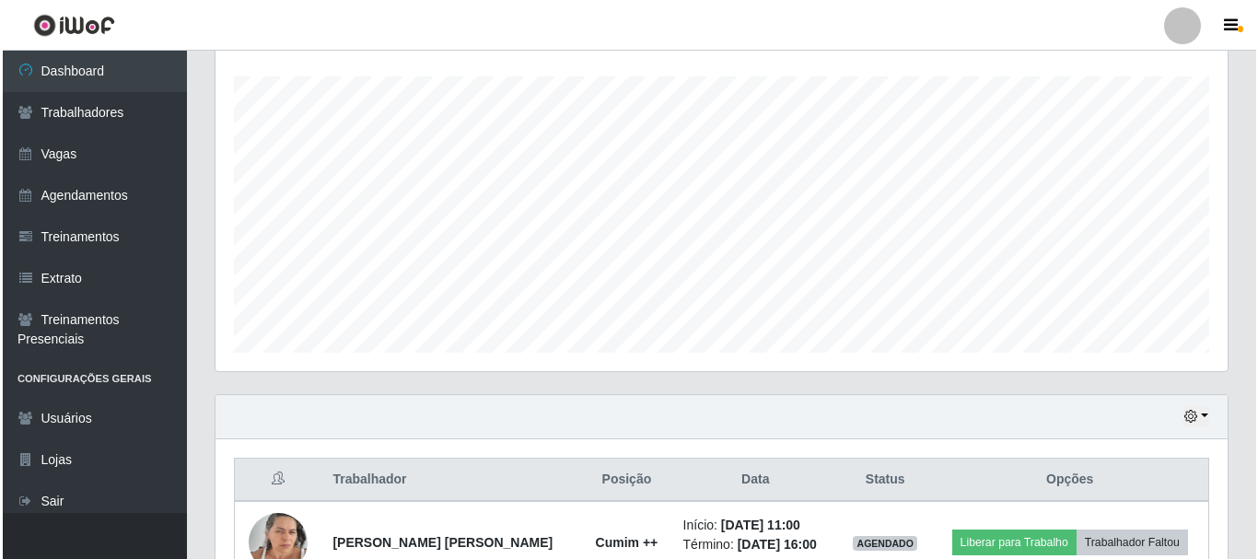
scroll to position [552, 0]
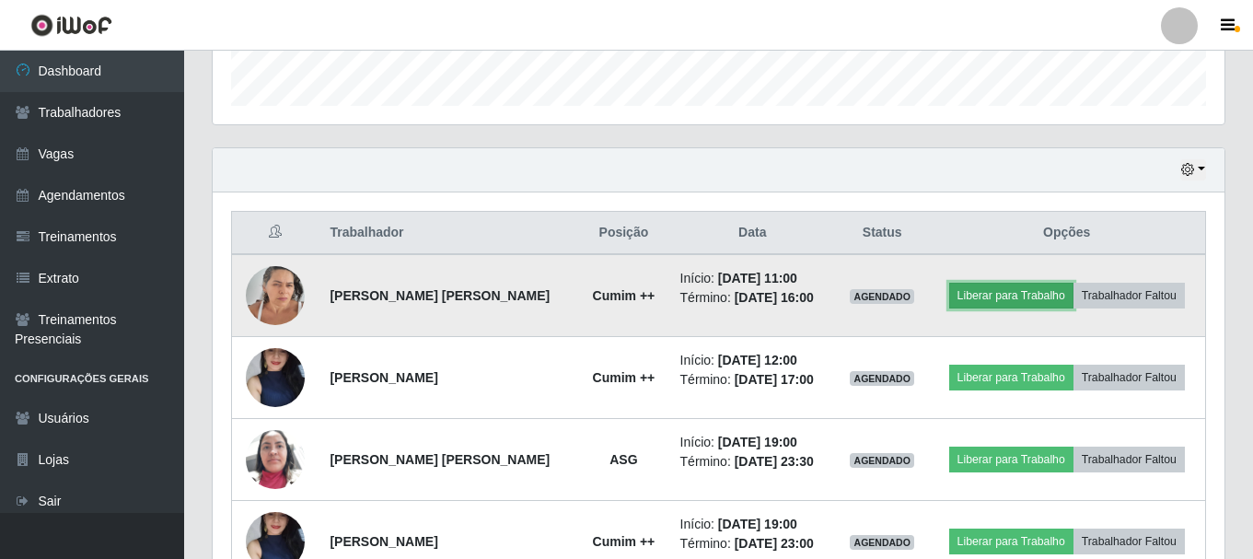
click at [1031, 299] on button "Liberar para Trabalho" at bounding box center [1011, 296] width 124 height 26
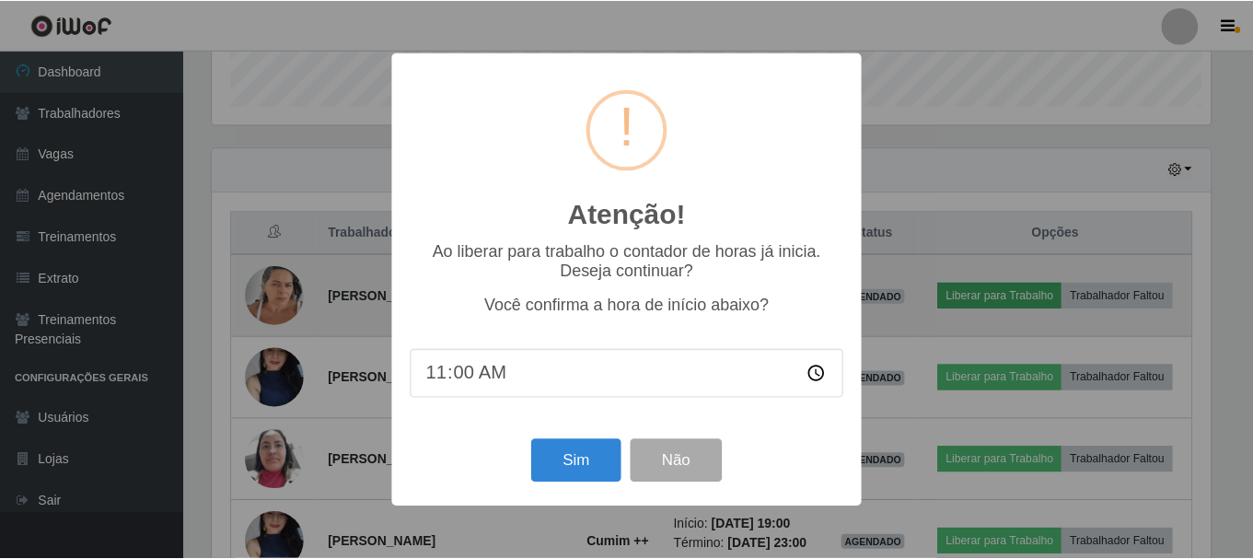
scroll to position [382, 1003]
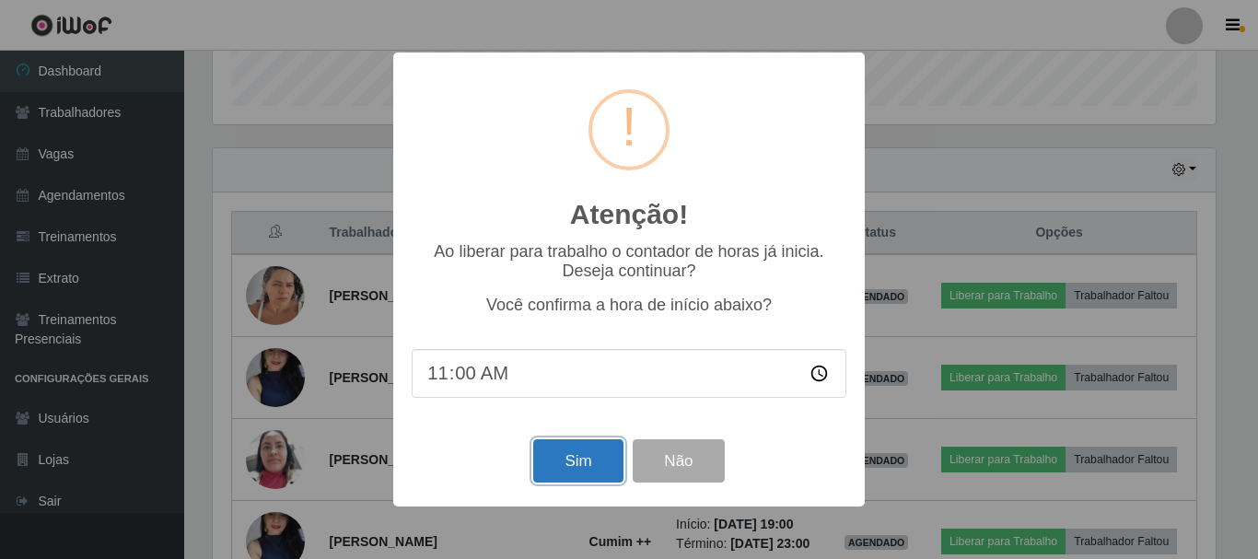
click at [578, 481] on button "Sim" at bounding box center [577, 460] width 89 height 43
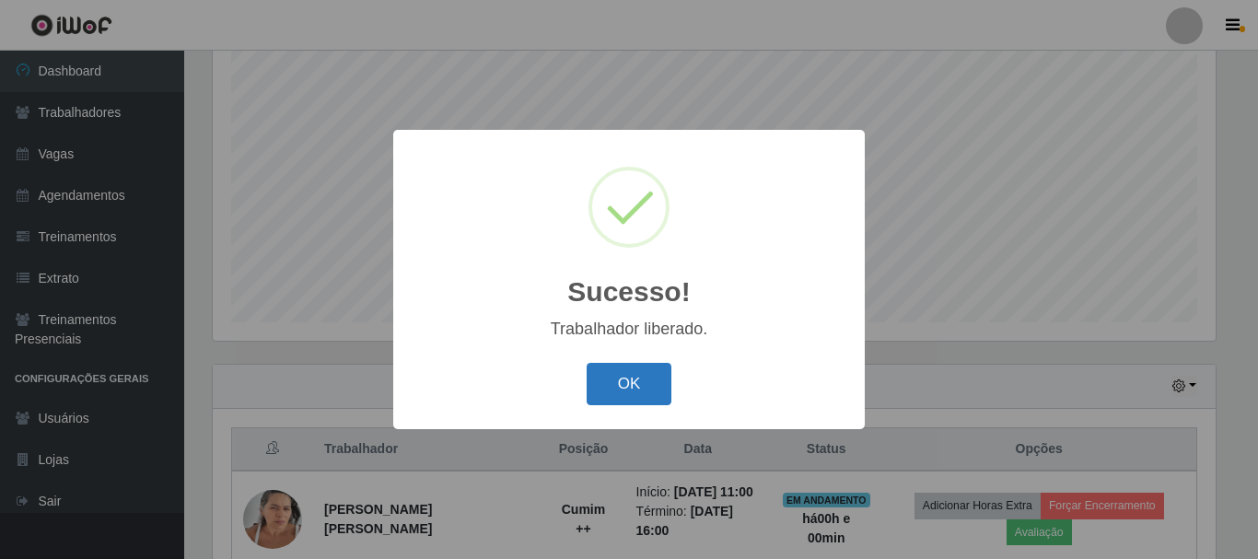
click at [636, 378] on button "OK" at bounding box center [630, 384] width 86 height 43
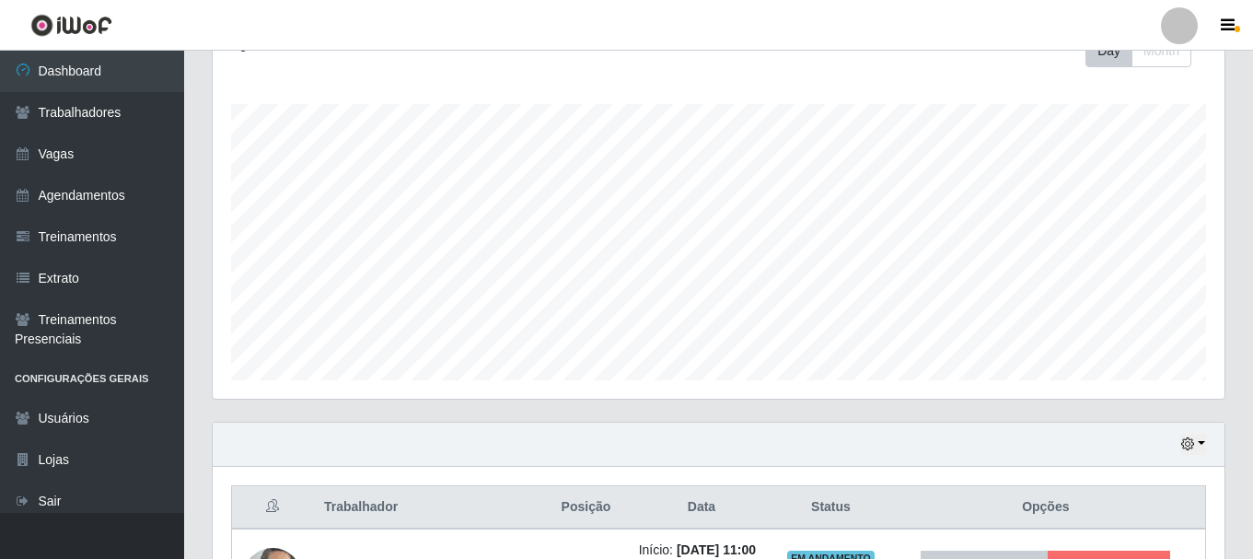
scroll to position [645, 0]
